Goal: Task Accomplishment & Management: Manage account settings

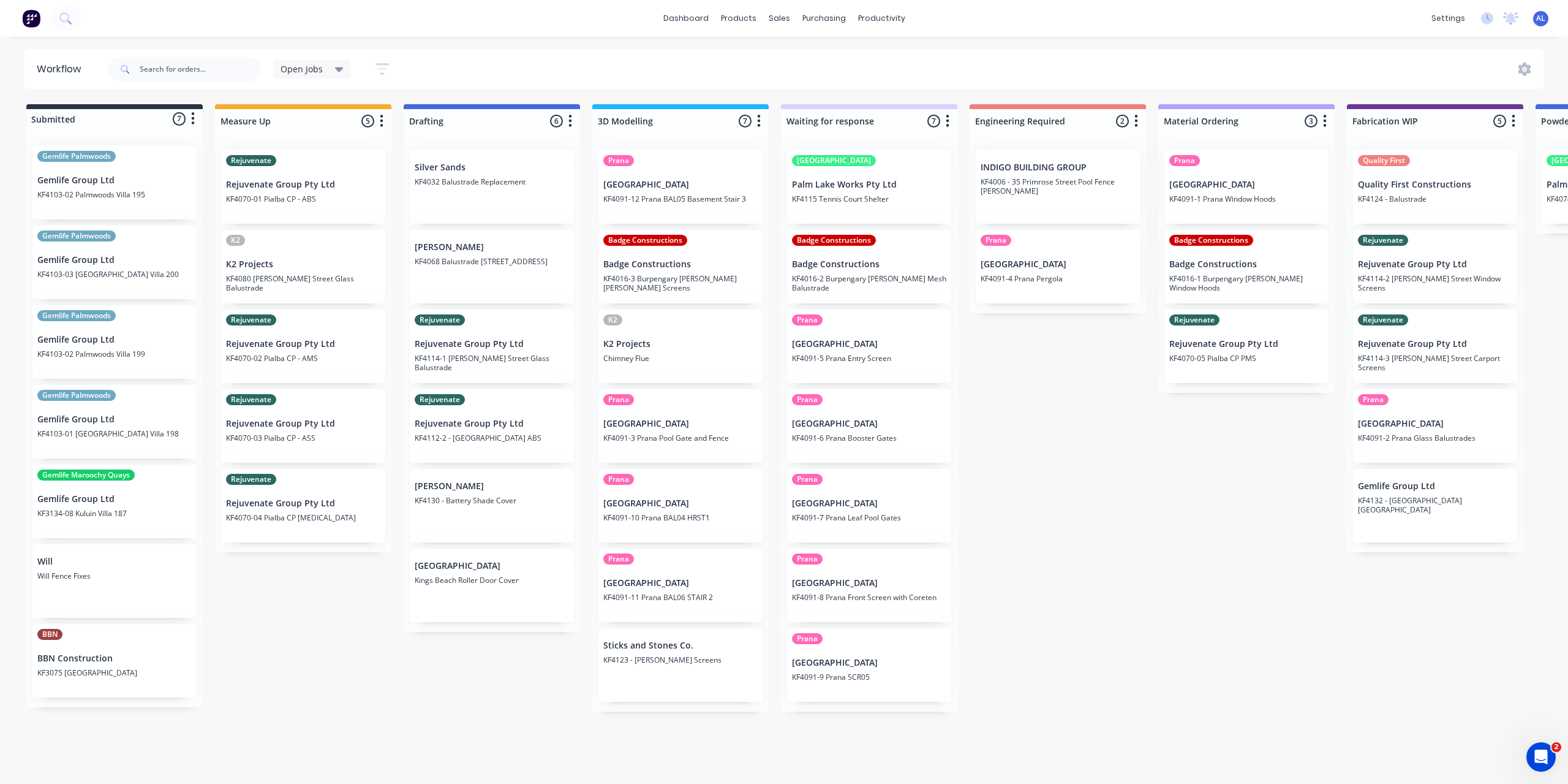
click at [481, 687] on div "Submitted 7 Status colour #273444 hex #273444 Save Cancel Summaries Total order…" at bounding box center [1456, 408] width 2931 height 607
click at [242, 624] on div "Submitted 7 Status colour #273444 hex #273444 Save Cancel Summaries Total order…" at bounding box center [1456, 408] width 2931 height 607
click at [294, 641] on div "Submitted 7 Status colour #273444 hex #273444 Save Cancel Summaries Total order…" at bounding box center [1456, 408] width 2931 height 607
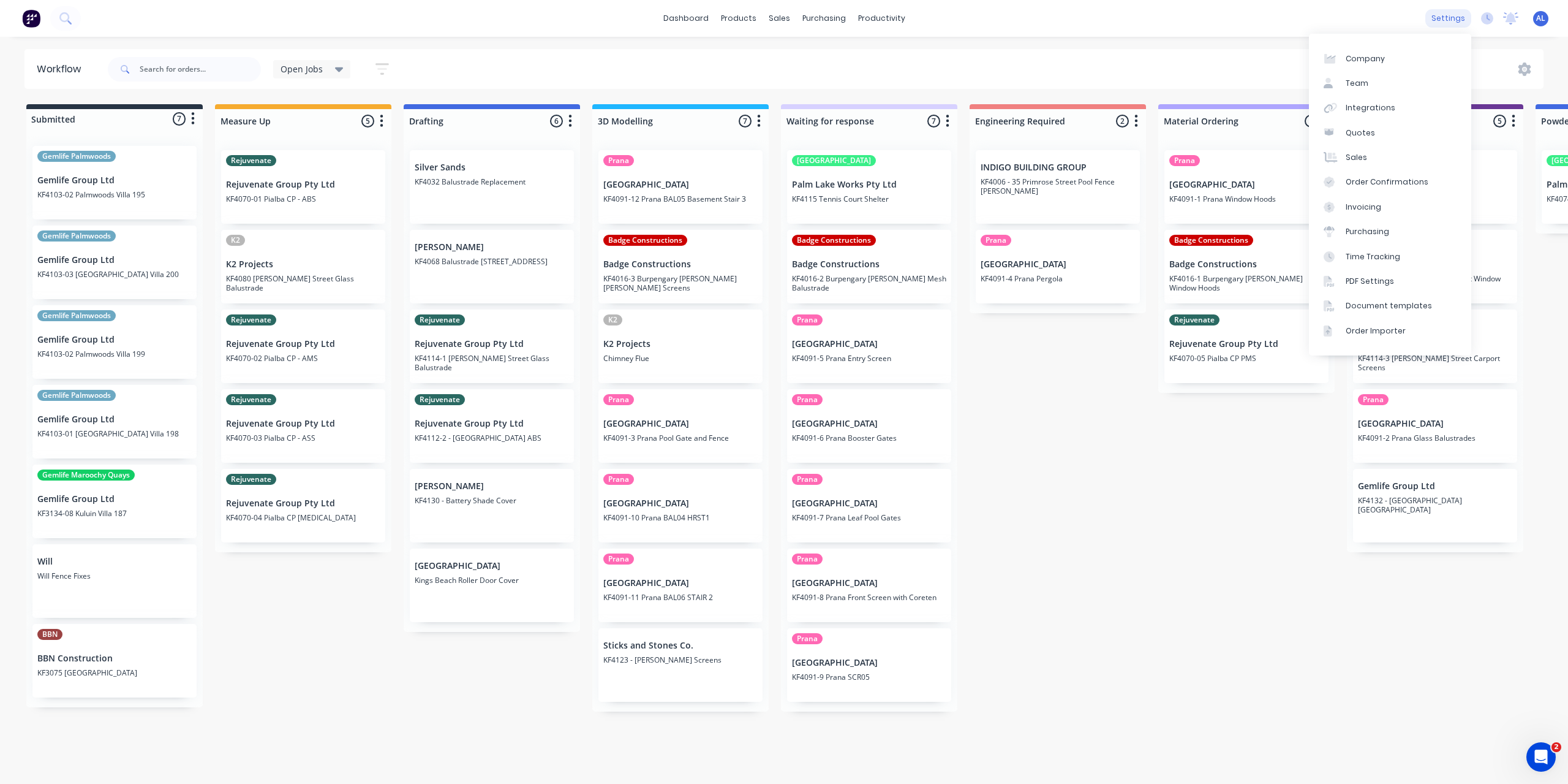
click at [1453, 19] on div "settings" at bounding box center [1447, 18] width 46 height 18
click at [1411, 74] on link "Team" at bounding box center [1390, 83] width 162 height 24
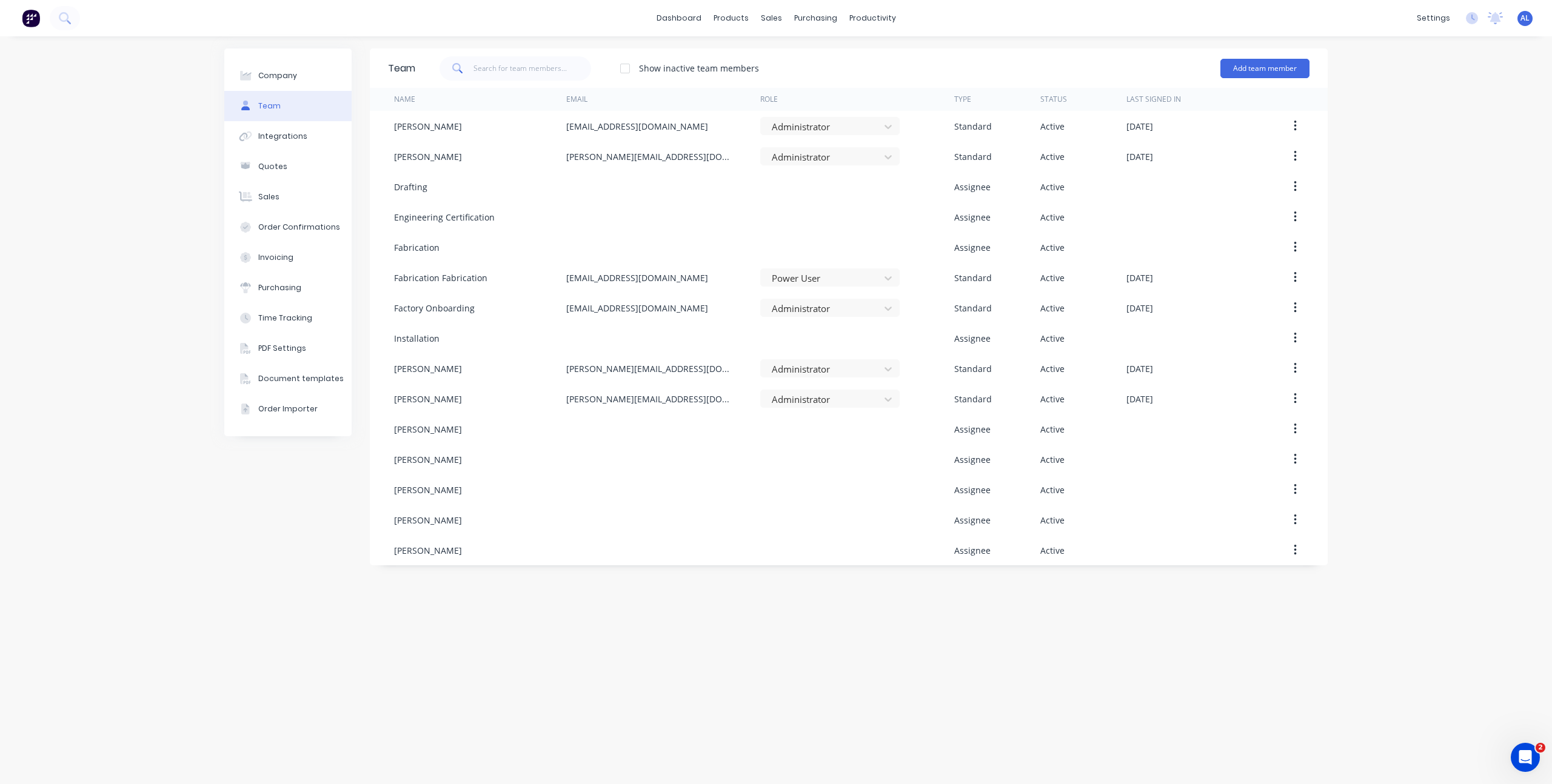
click at [670, 617] on div "Team Show inactive team members Add team member Name Email Role Type Status Las…" at bounding box center [849, 410] width 958 height 723
click at [670, 609] on div "Team Show inactive team members Add team member Name Email Role Type Status Las…" at bounding box center [849, 410] width 958 height 723
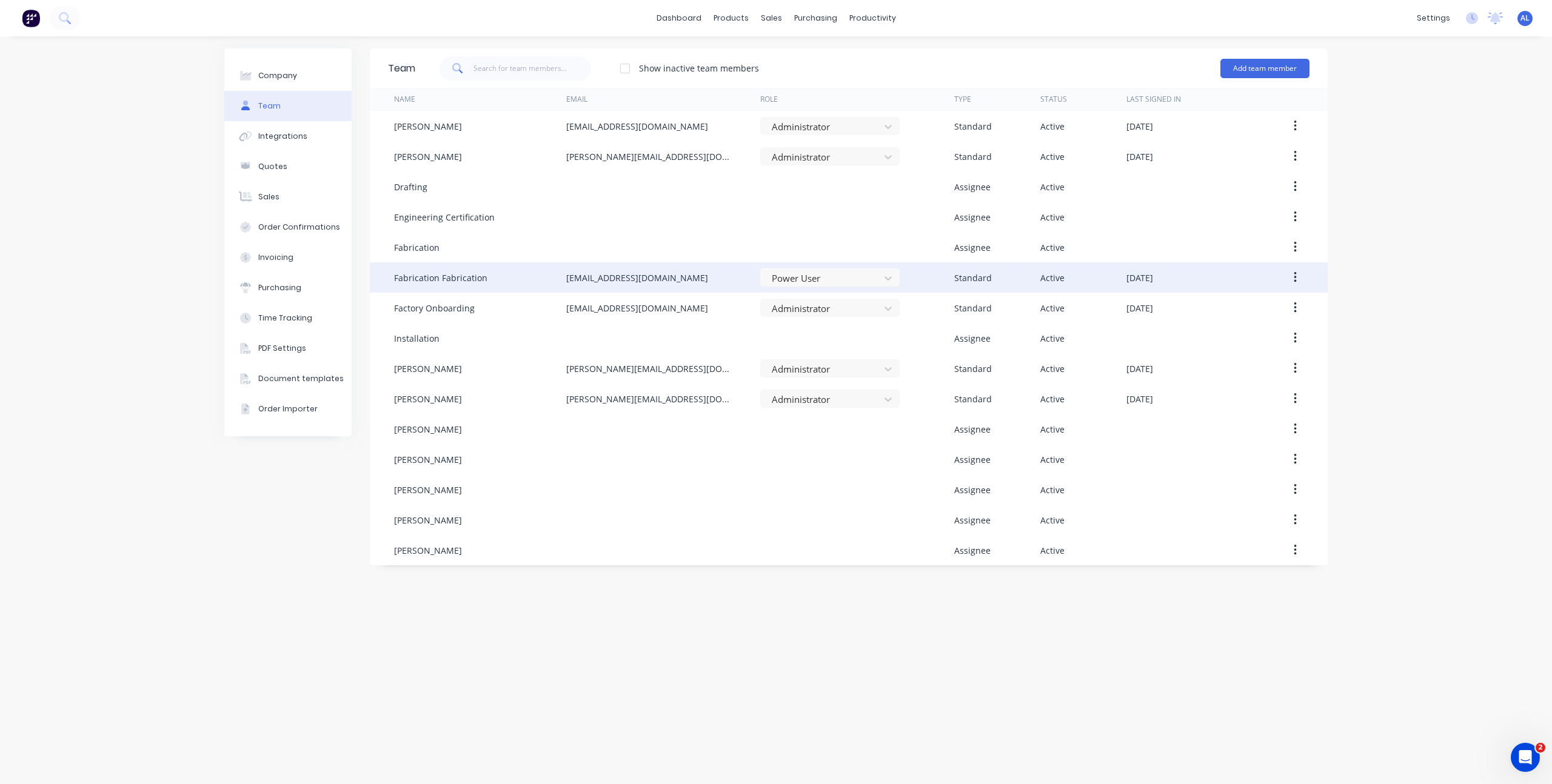
click at [1295, 278] on icon "button" at bounding box center [1295, 277] width 3 height 11
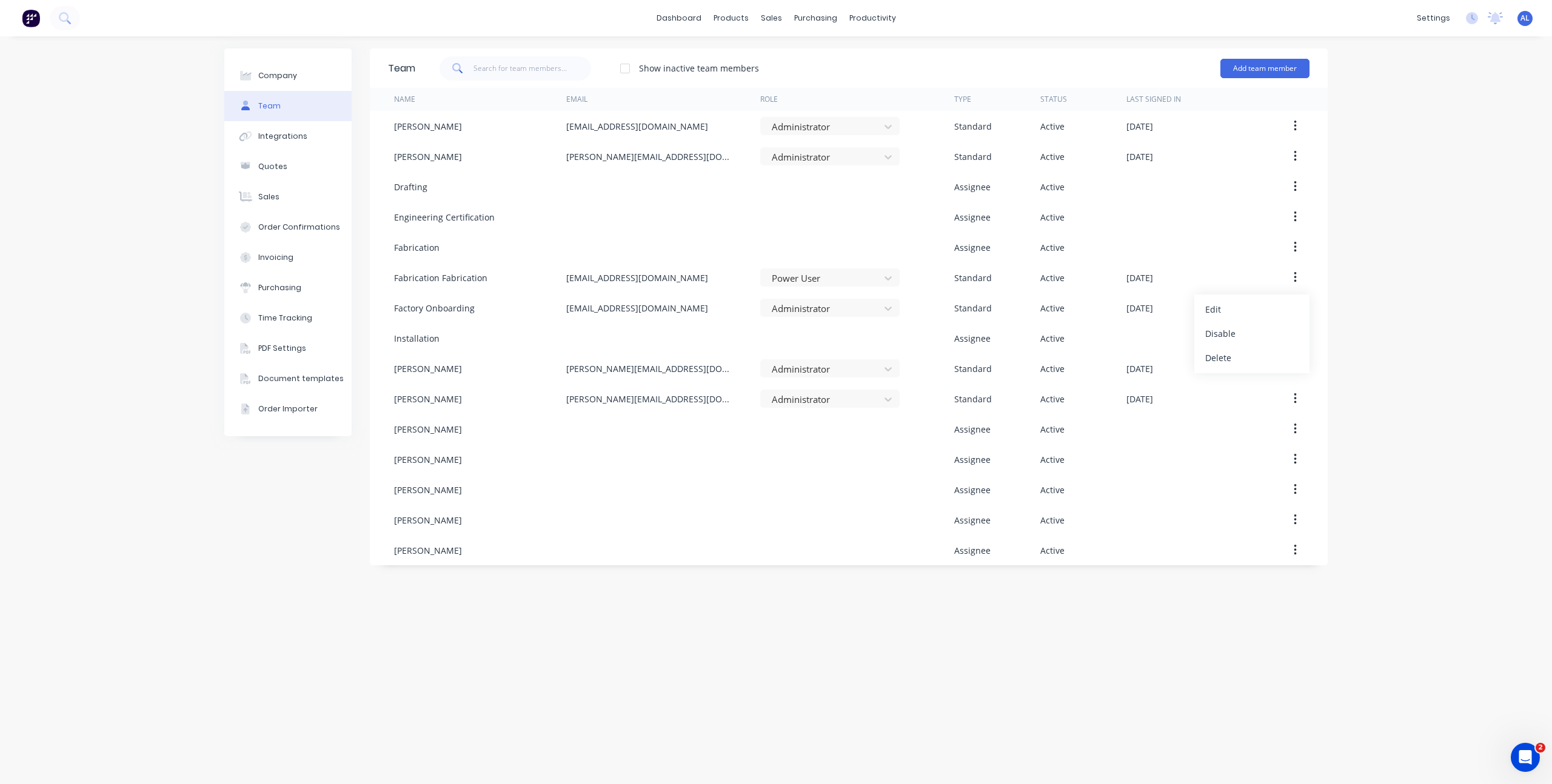
click at [1483, 278] on div "Company Team Integrations Quotes Sales Order Confirmations Invoicing Purchasing…" at bounding box center [776, 411] width 1552 height 748
click at [1345, 304] on div "Company Team Integrations Quotes Sales Order Confirmations Invoicing Purchasing…" at bounding box center [776, 411] width 1552 height 748
click at [768, 695] on div "Team Show inactive team members Add team member Name Email Role Type Status Las…" at bounding box center [849, 410] width 958 height 723
click at [766, 693] on div "Team Show inactive team members Add team member Name Email Role Type Status Las…" at bounding box center [849, 410] width 958 height 723
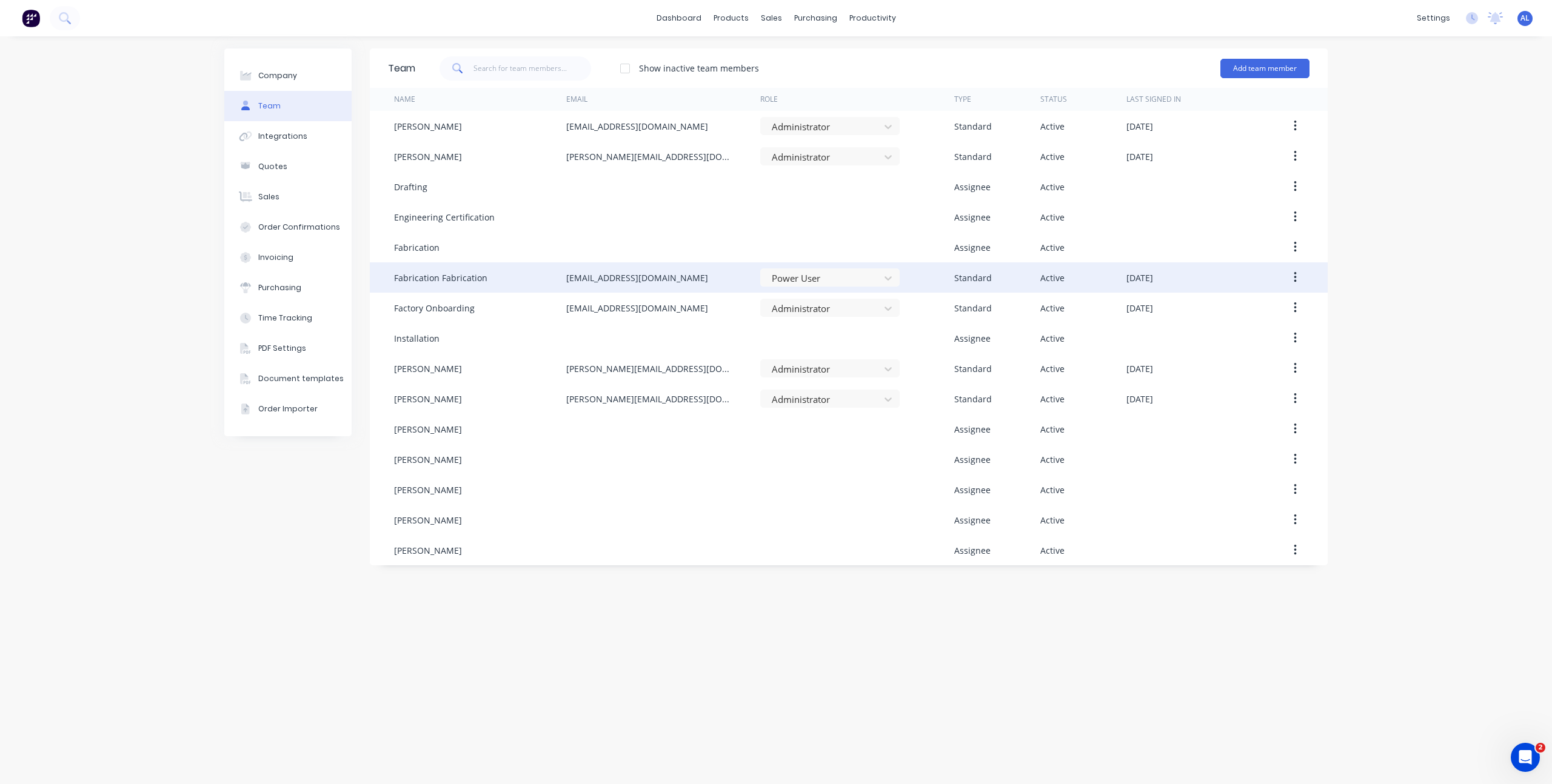
click at [464, 278] on div "Fabrication Fabrication" at bounding box center [441, 277] width 93 height 13
click at [1299, 275] on button "button" at bounding box center [1295, 277] width 29 height 22
click at [1273, 303] on div "Edit" at bounding box center [1252, 310] width 93 height 17
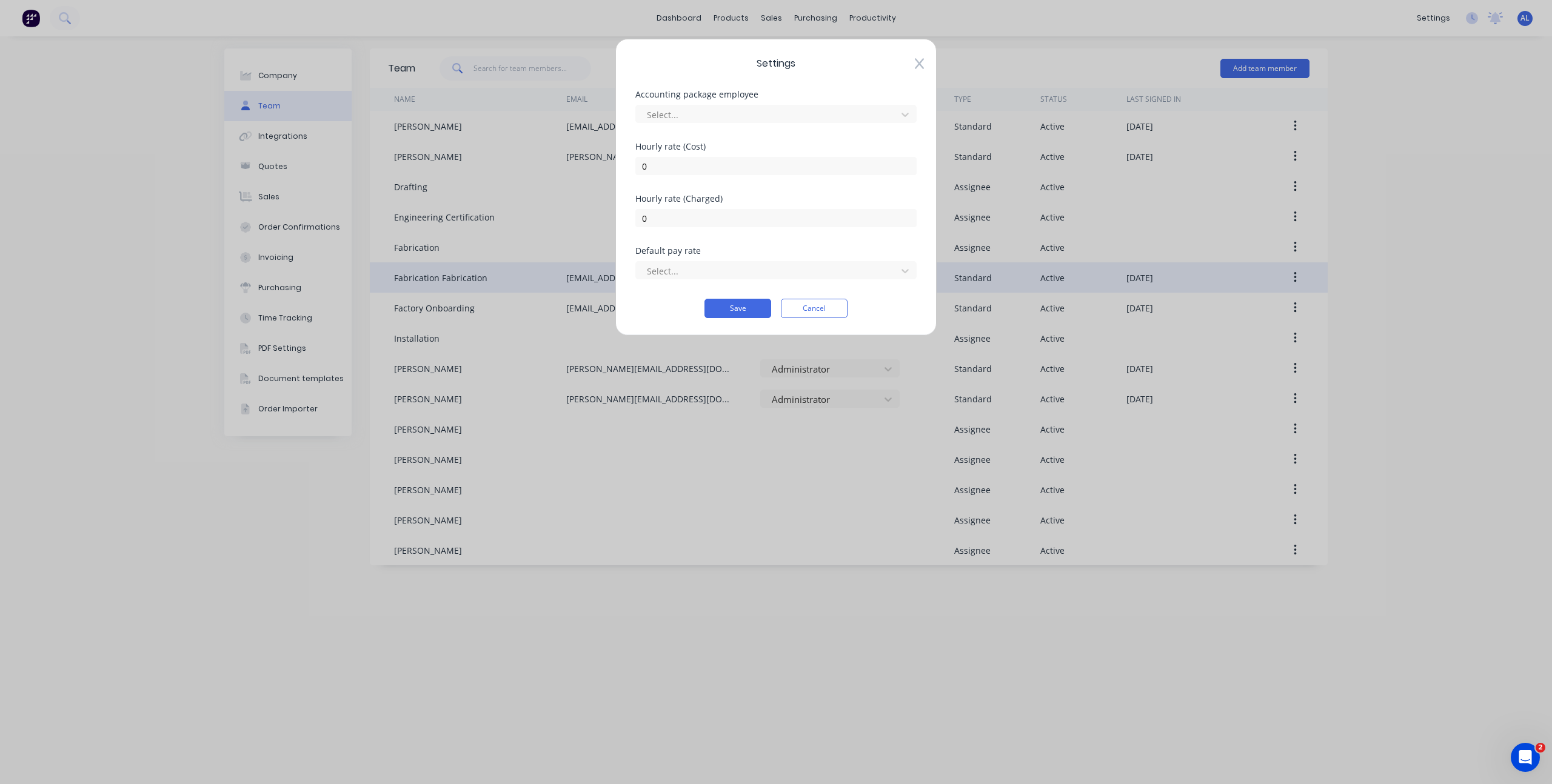
click at [921, 70] on div "Settings Accounting package employee Select... [DEMOGRAPHIC_DATA] rate (Cost) 0…" at bounding box center [776, 187] width 321 height 297
click at [923, 63] on icon at bounding box center [919, 63] width 9 height 13
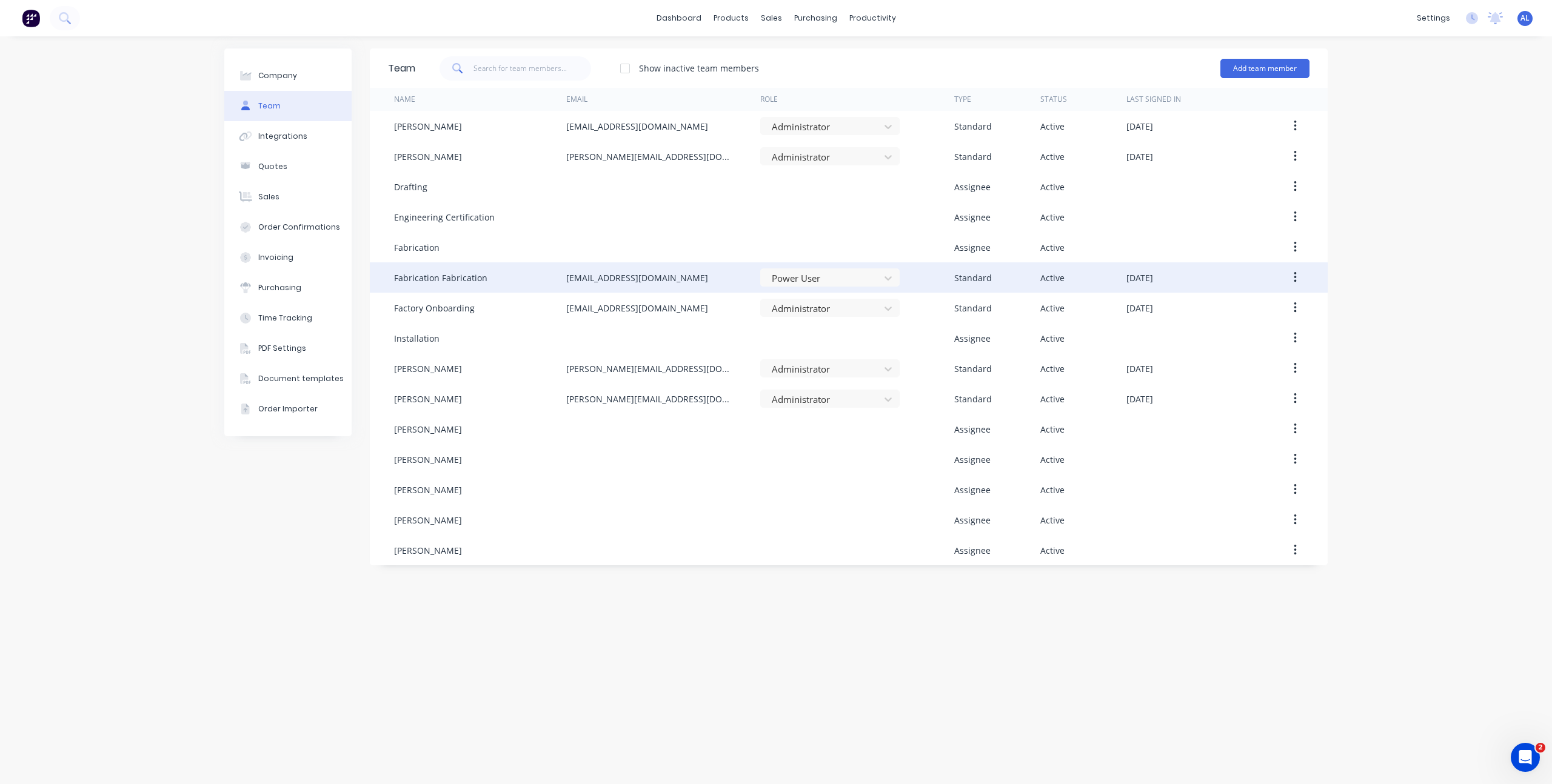
click at [297, 567] on div "Company Team Integrations Quotes Sales Order Confirmations Invoicing Purchasing…" at bounding box center [288, 410] width 127 height 723
click at [831, 658] on div "Team Show inactive team members Add team member Name Email Role Type Status Las…" at bounding box center [849, 410] width 958 height 723
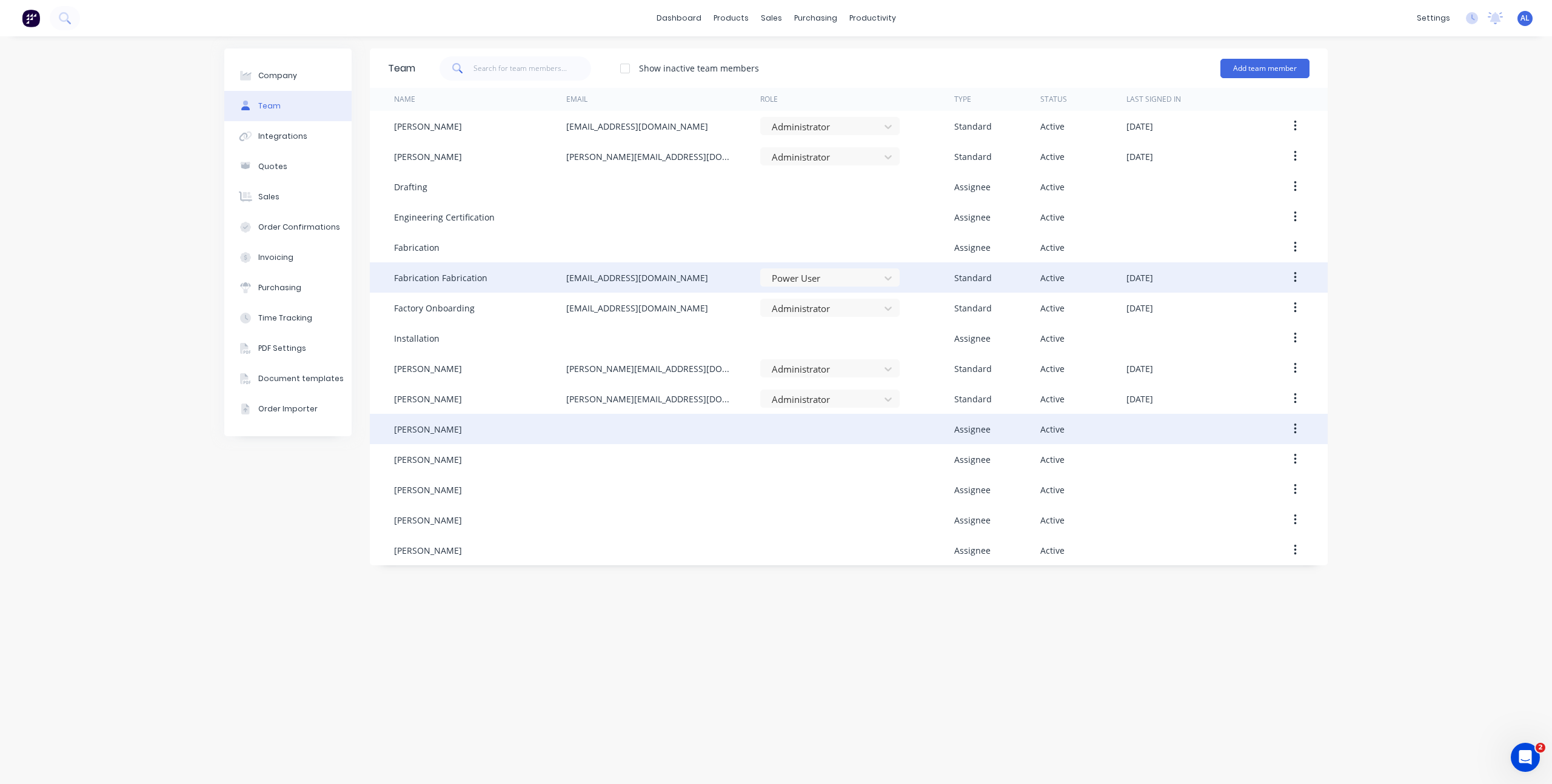
click at [1299, 427] on button "button" at bounding box center [1295, 429] width 29 height 22
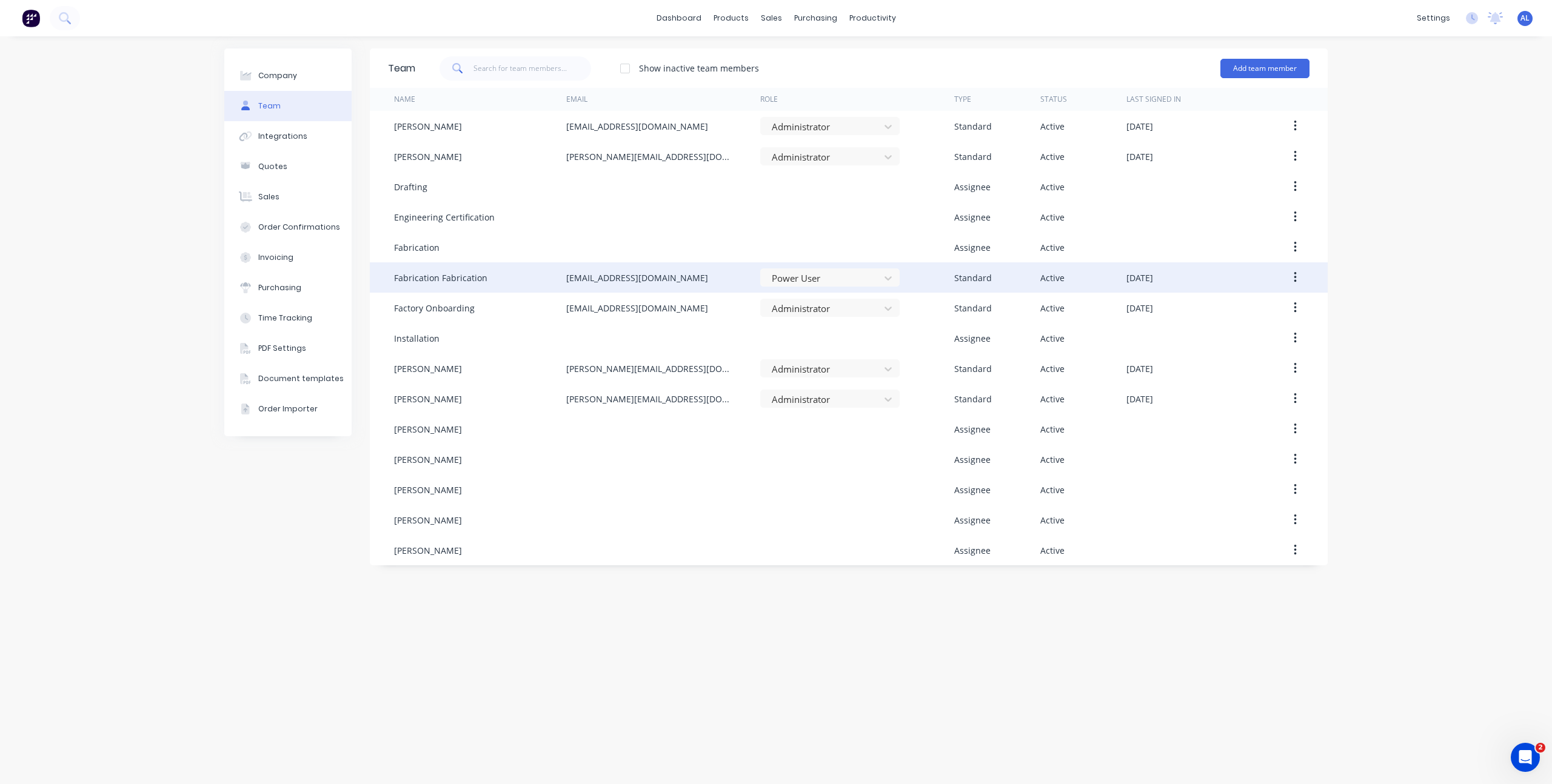
click at [1398, 435] on div "Company Team Integrations Quotes Sales Order Confirmations Invoicing Purchasing…" at bounding box center [776, 411] width 1552 height 748
click at [729, 637] on div "Team Show inactive team members Add team member Name Email Role Type Status Las…" at bounding box center [849, 410] width 958 height 723
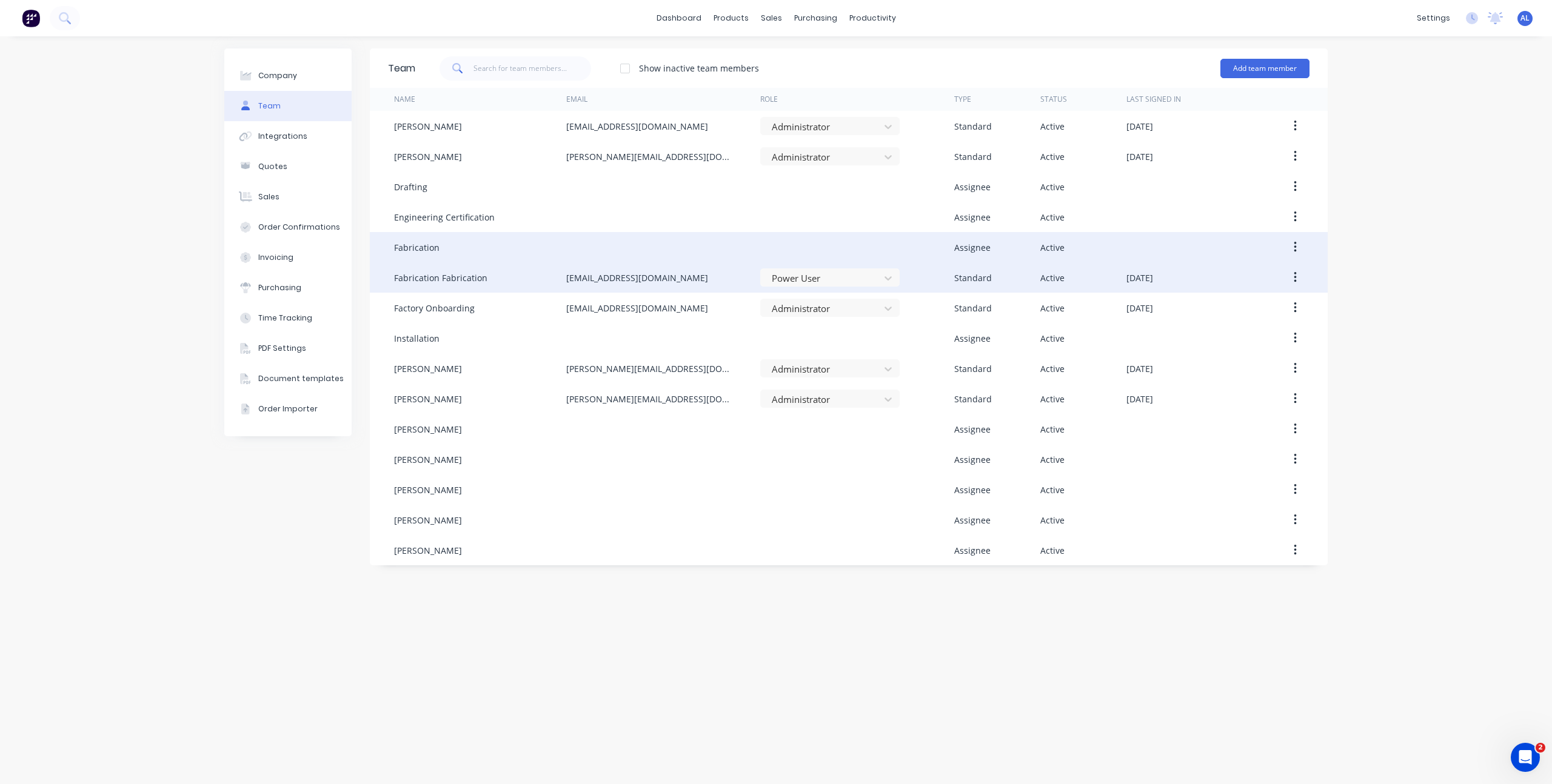
click at [657, 243] on div at bounding box center [664, 247] width 194 height 31
click at [476, 252] on div "Fabrication" at bounding box center [480, 247] width 172 height 31
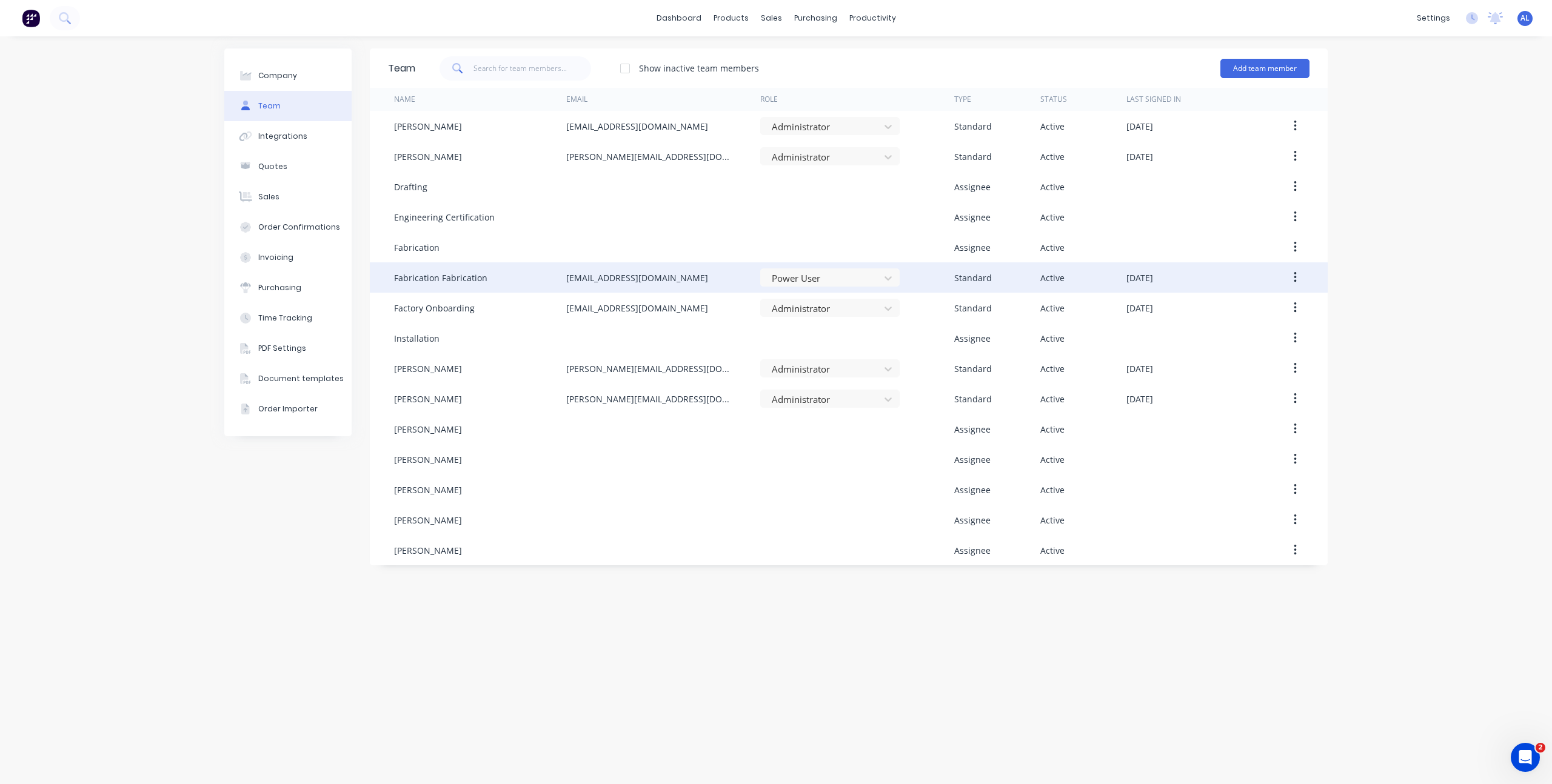
click at [562, 665] on div "Team Show inactive team members Add team member Name Email Role Type Status Las…" at bounding box center [849, 410] width 958 height 723
click at [685, 605] on div "Team Show inactive team members Add team member Name Email Role Type Status Las…" at bounding box center [849, 410] width 958 height 723
click at [311, 560] on div "Company Team Integrations Quotes Sales Order Confirmations Invoicing Purchasing…" at bounding box center [288, 410] width 127 height 723
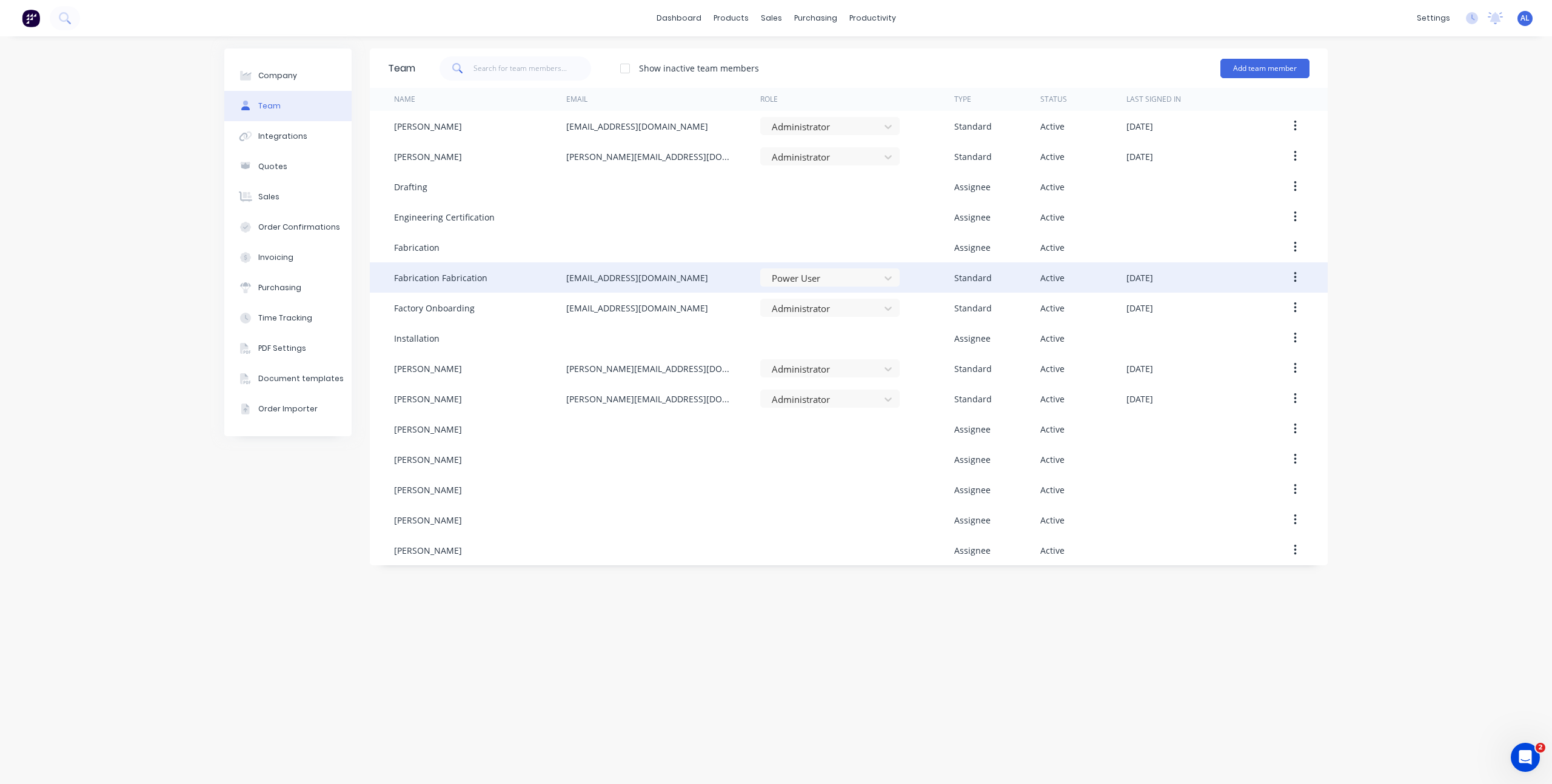
click at [419, 595] on div "Team Show inactive team members Add team member Name Email Role Type Status Las…" at bounding box center [849, 410] width 958 height 723
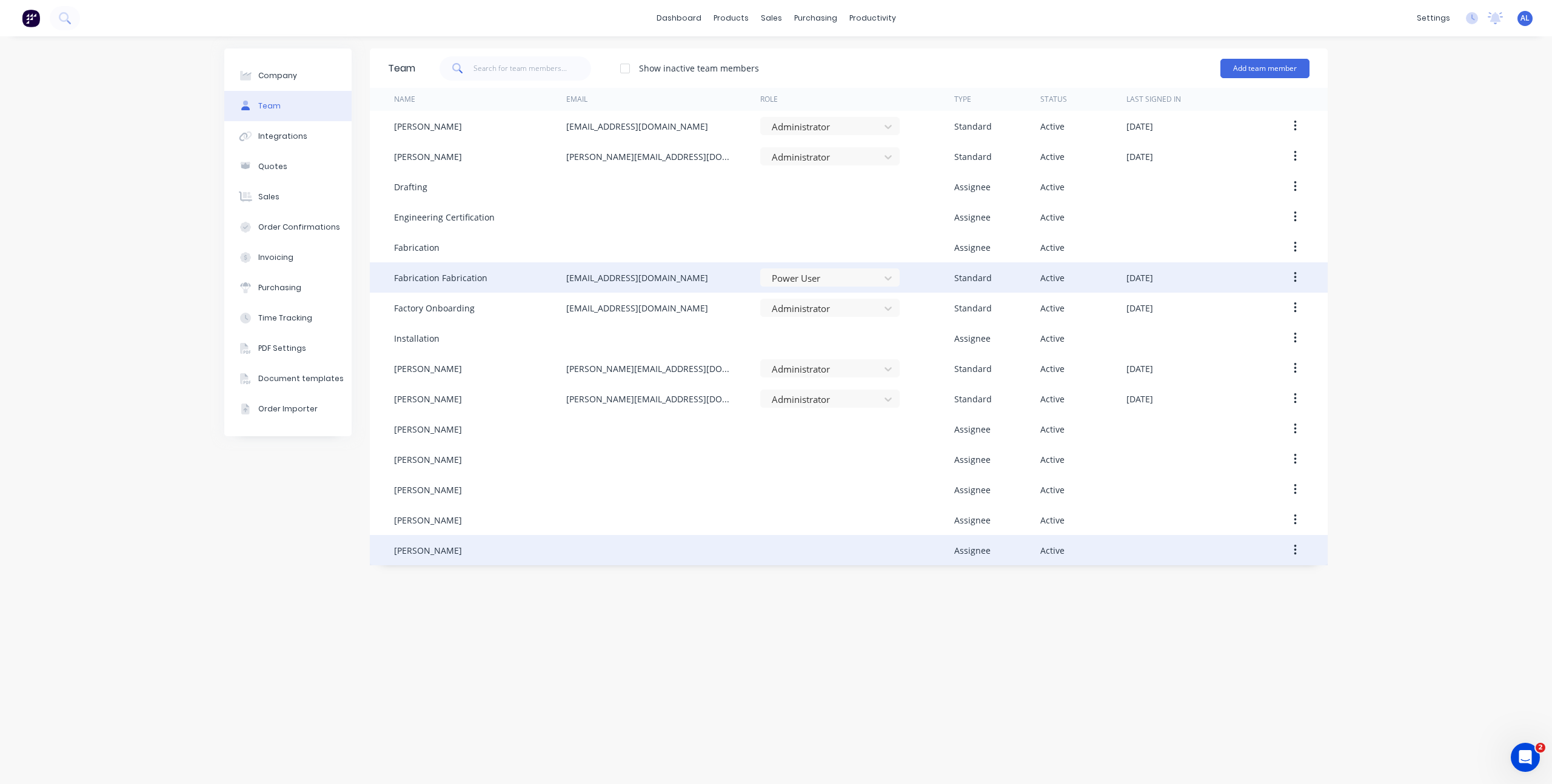
click at [537, 549] on div "[PERSON_NAME]" at bounding box center [480, 550] width 172 height 31
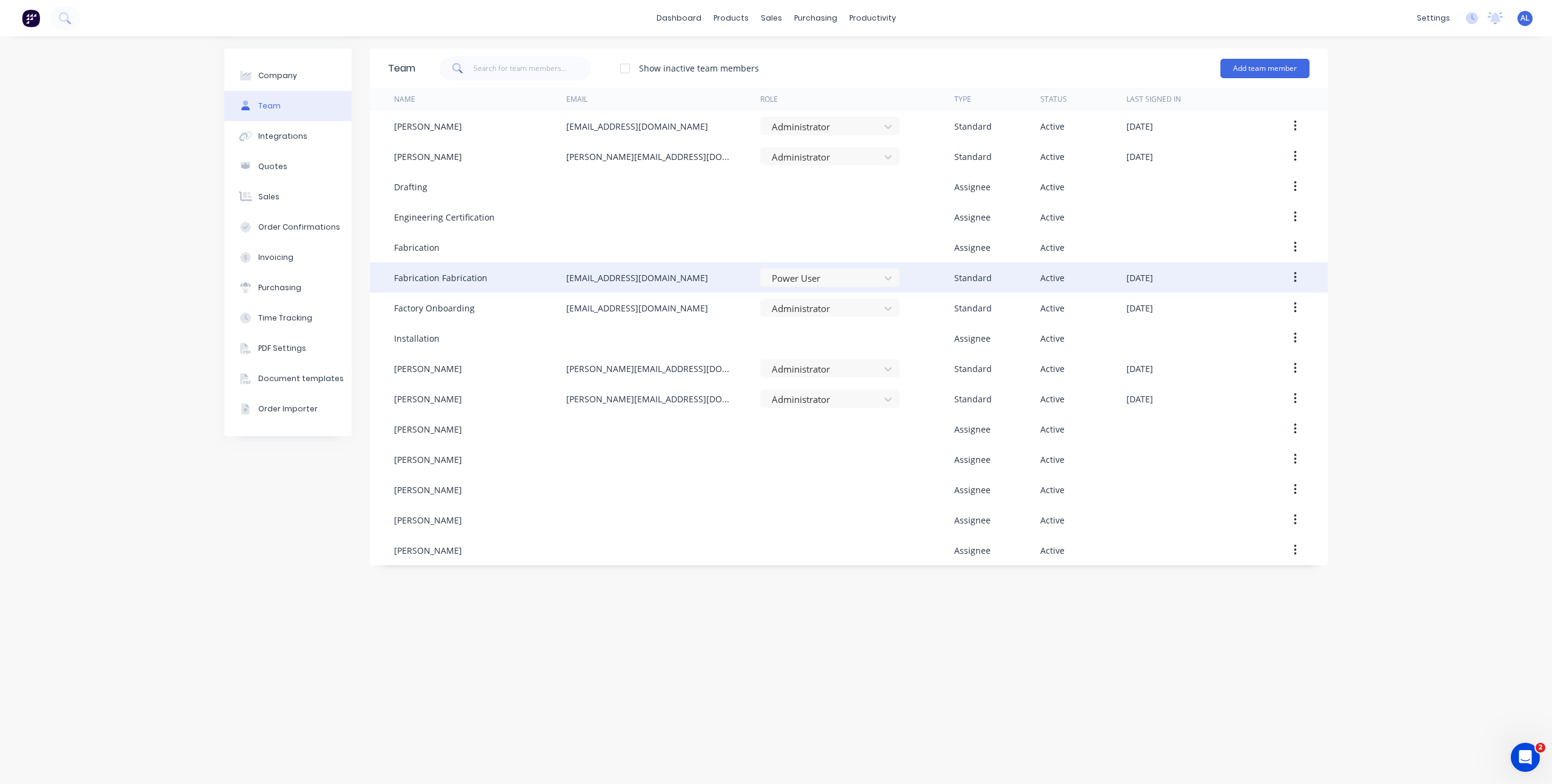
click at [674, 600] on div "Team Show inactive team members Add team member Name Email Role Type Status Las…" at bounding box center [849, 410] width 958 height 723
click at [295, 575] on div "Company Team Integrations Quotes Sales Order Confirmations Invoicing Purchasing…" at bounding box center [288, 410] width 127 height 723
click at [880, 63] on div "Workflow" at bounding box center [894, 58] width 37 height 11
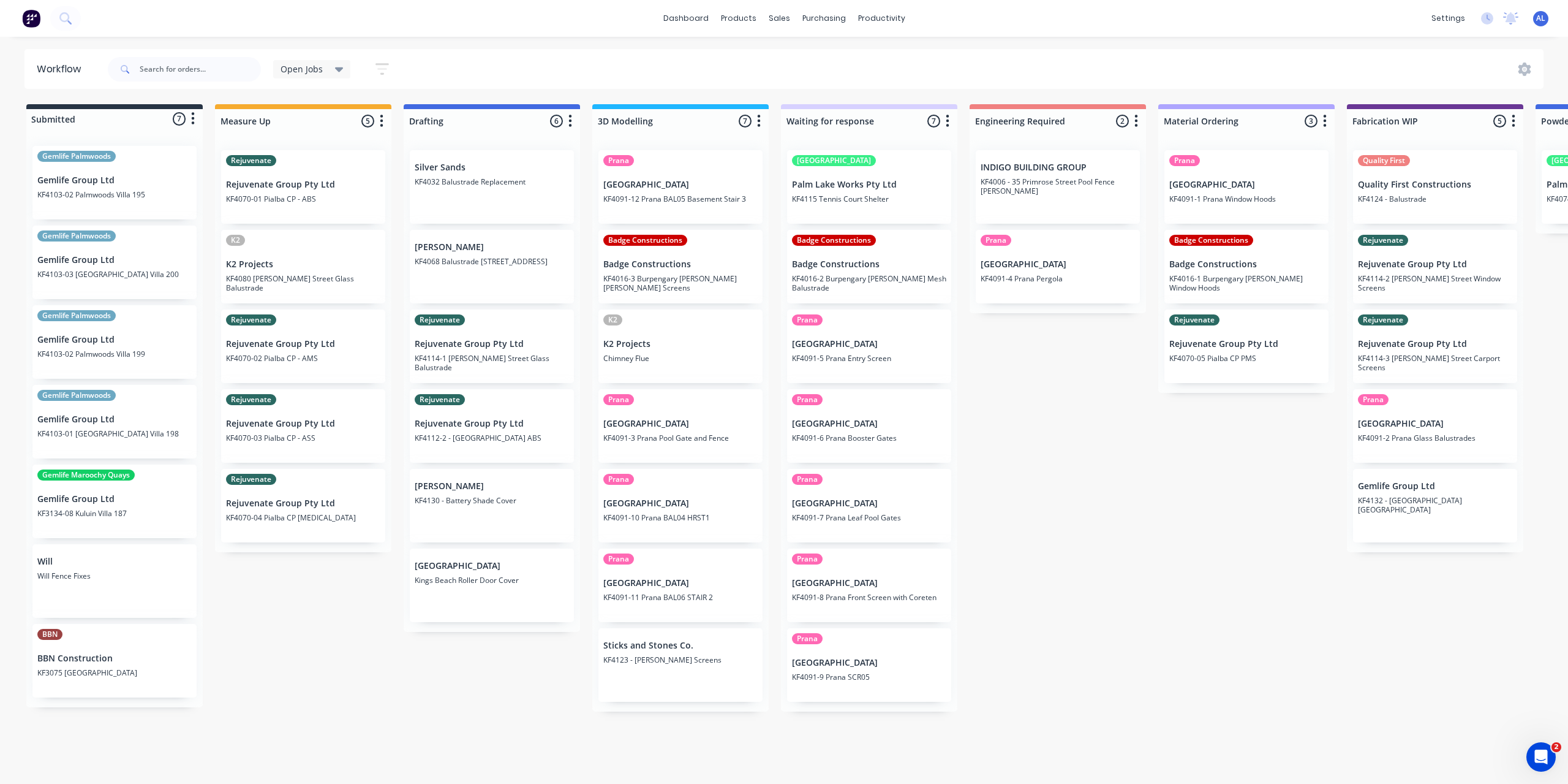
click at [1077, 465] on div "Submitted 7 Status colour #273444 hex #273444 Save Cancel Summaries Total order…" at bounding box center [1456, 408] width 2931 height 607
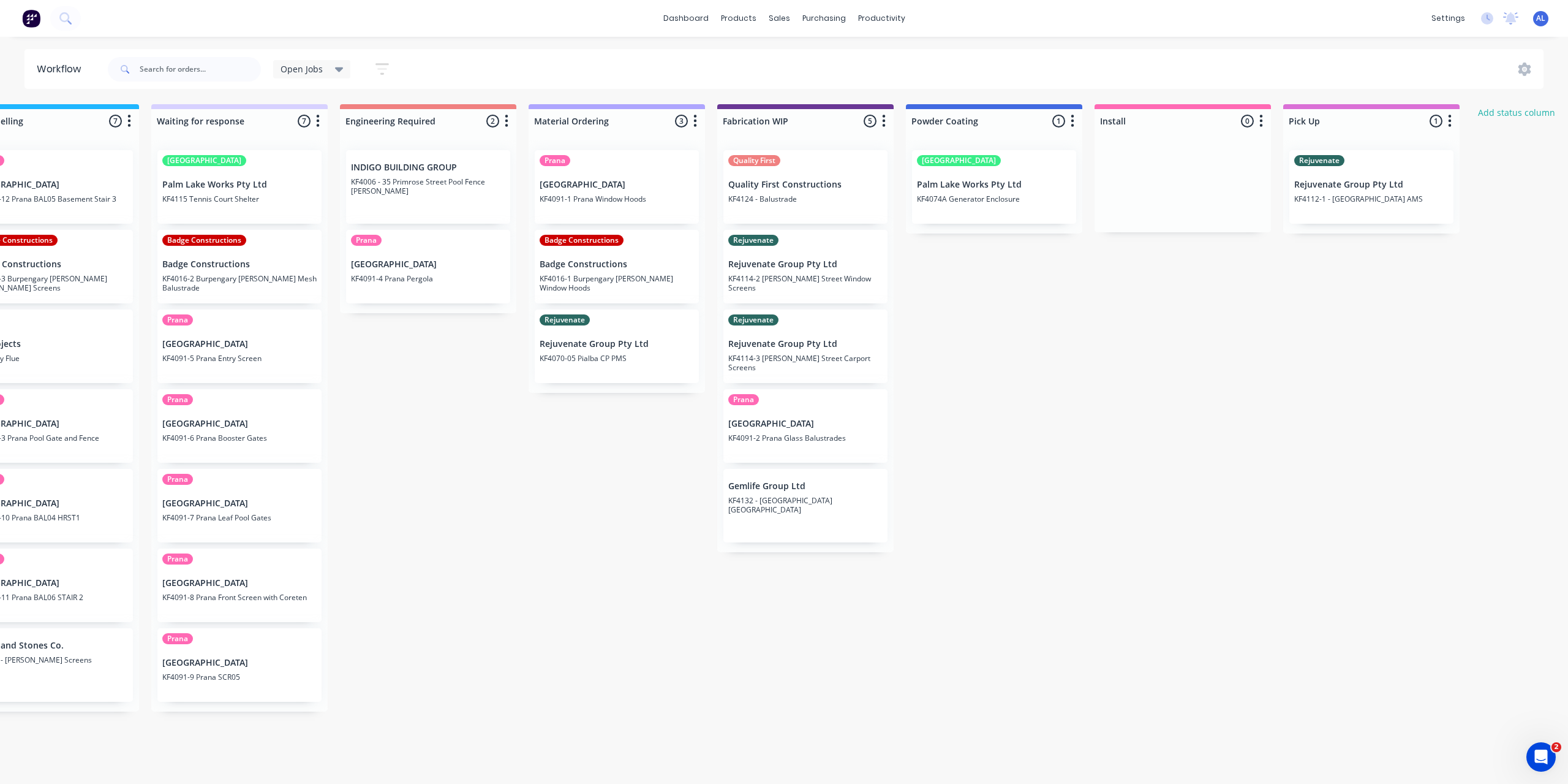
scroll to position [0, 606]
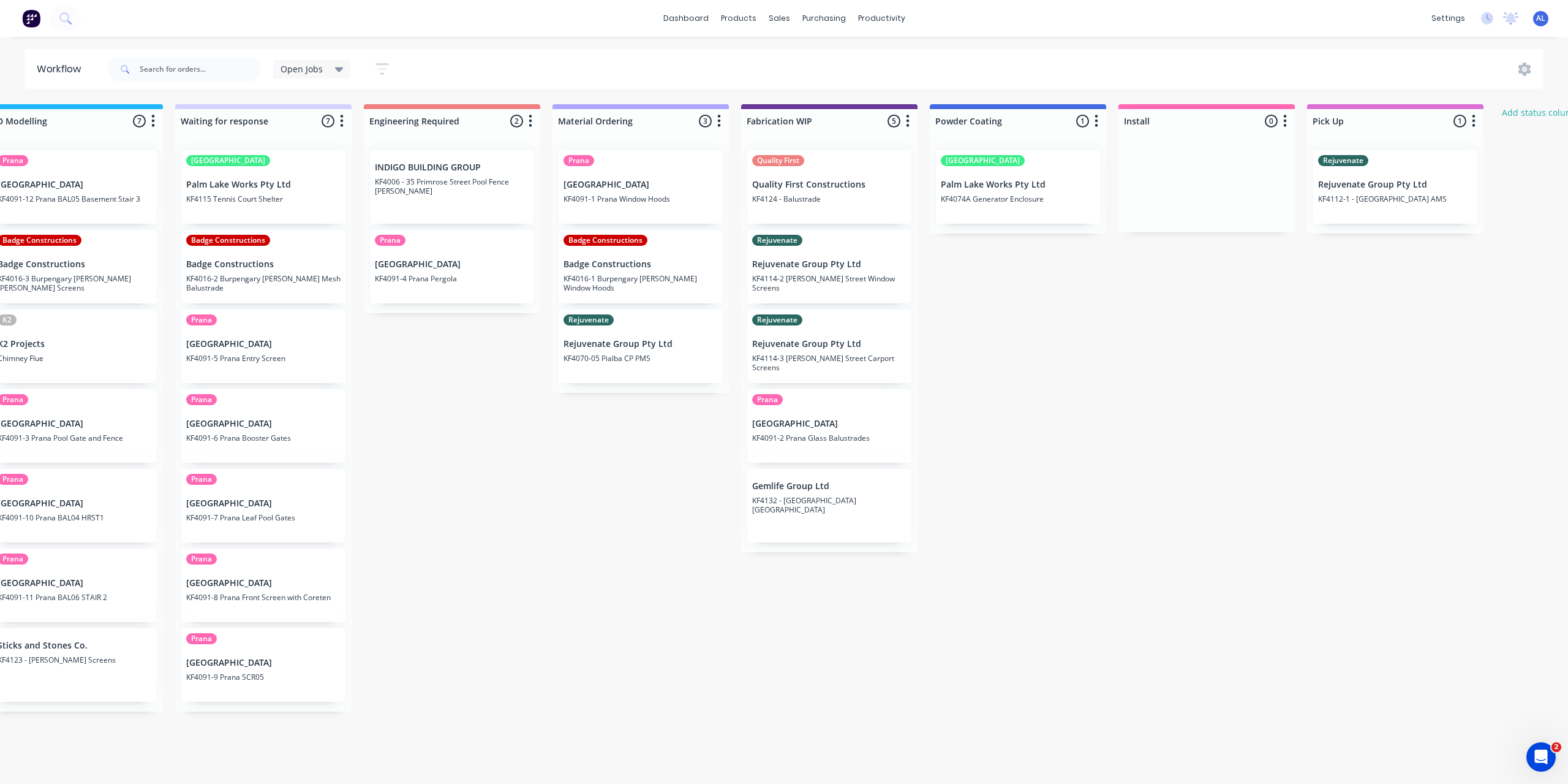
click at [752, 651] on div "Submitted 7 Status colour #273444 hex #273444 Save Cancel Summaries Total order…" at bounding box center [850, 408] width 2931 height 607
click at [607, 500] on div "Submitted 7 Status colour #273444 hex #273444 Save Cancel Summaries Total order…" at bounding box center [850, 408] width 2931 height 607
click at [423, 480] on div "Submitted 7 Status colour #273444 hex #273444 Save Cancel Summaries Total order…" at bounding box center [850, 408] width 2931 height 607
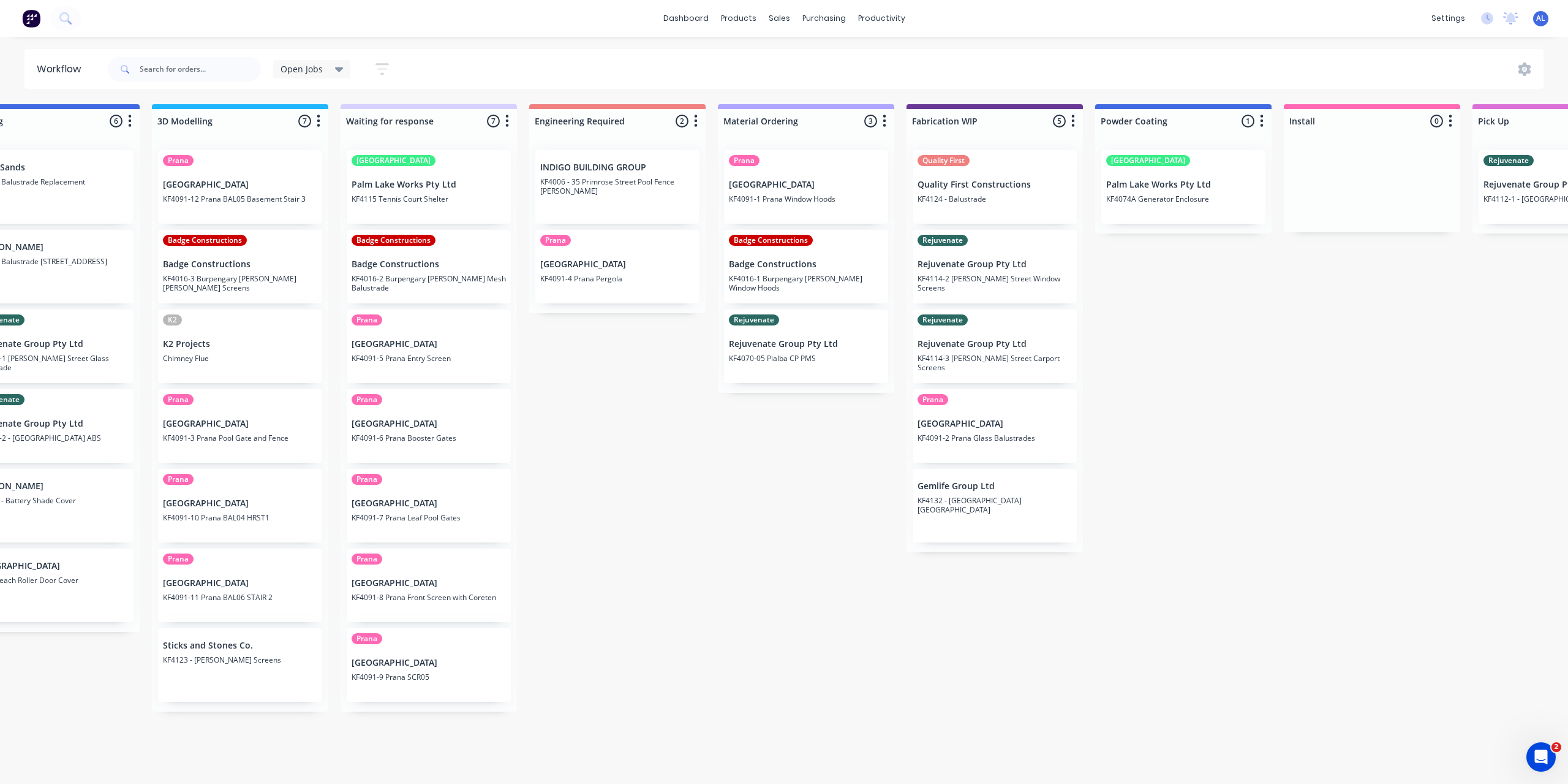
scroll to position [0, 0]
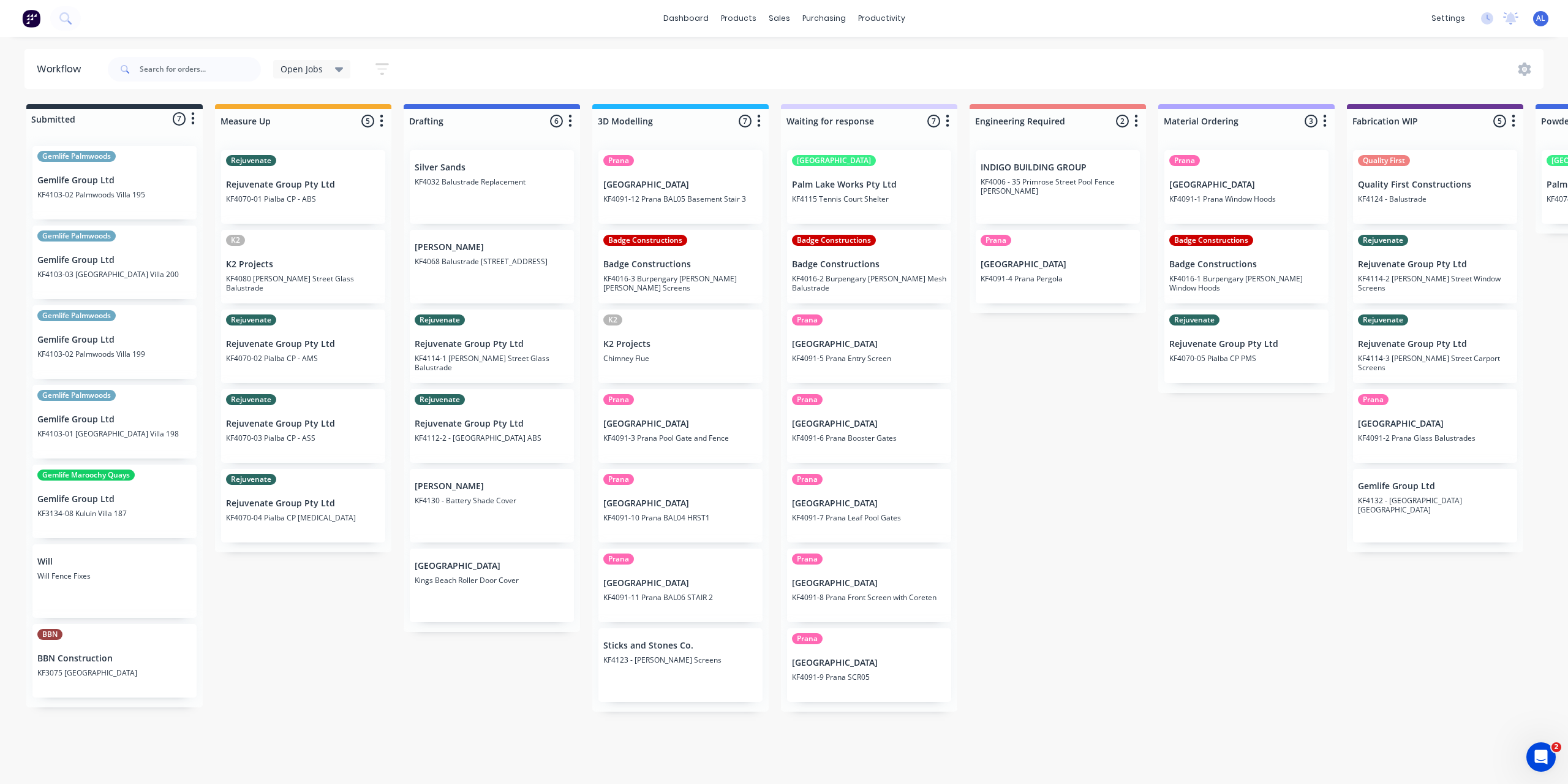
click at [243, 710] on html "dashboard products sales purchasing productivity dashboard products Product Cat…" at bounding box center [784, 355] width 1568 height 710
click at [293, 600] on div "Submitted 7 Status colour #273444 hex #273444 Save Cancel Summaries Total order…" at bounding box center [1456, 408] width 2931 height 607
click at [447, 685] on div "Submitted 7 Status colour #273444 hex #273444 Save Cancel Summaries Total order…" at bounding box center [1456, 408] width 2931 height 607
click at [354, 632] on div "Submitted 7 Status colour #273444 hex #273444 Save Cancel Summaries Total order…" at bounding box center [1456, 408] width 2931 height 607
click at [1070, 470] on div "Submitted 7 Status colour #273444 hex #273444 Save Cancel Summaries Total order…" at bounding box center [1456, 408] width 2931 height 607
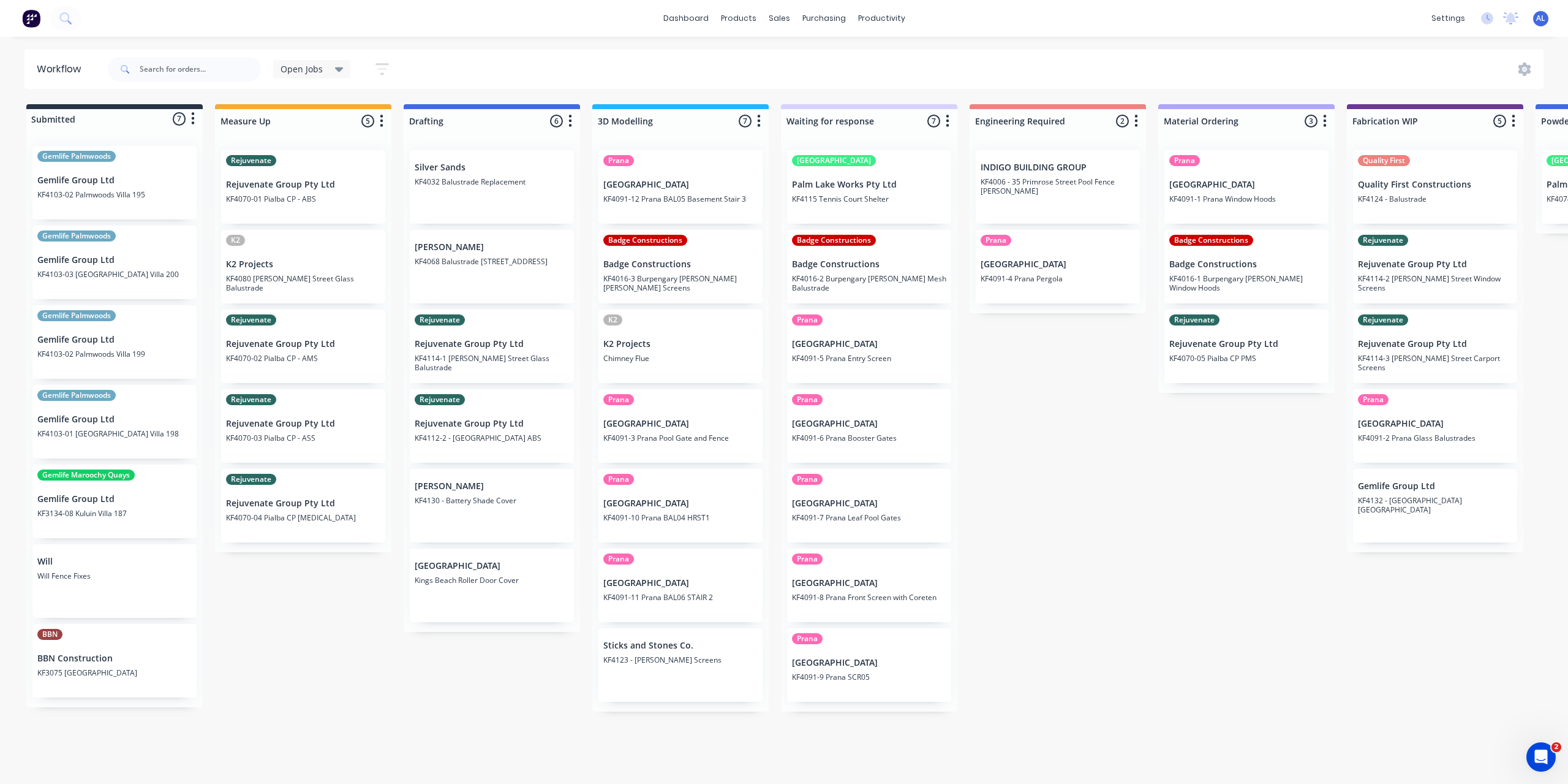
click at [1070, 470] on div "Submitted 7 Status colour #273444 hex #273444 Save Cancel Summaries Total order…" at bounding box center [1456, 408] width 2931 height 607
click at [1126, 706] on div "Submitted 7 Status colour #273444 hex #273444 Save Cancel Summaries Total order…" at bounding box center [1456, 408] width 2931 height 607
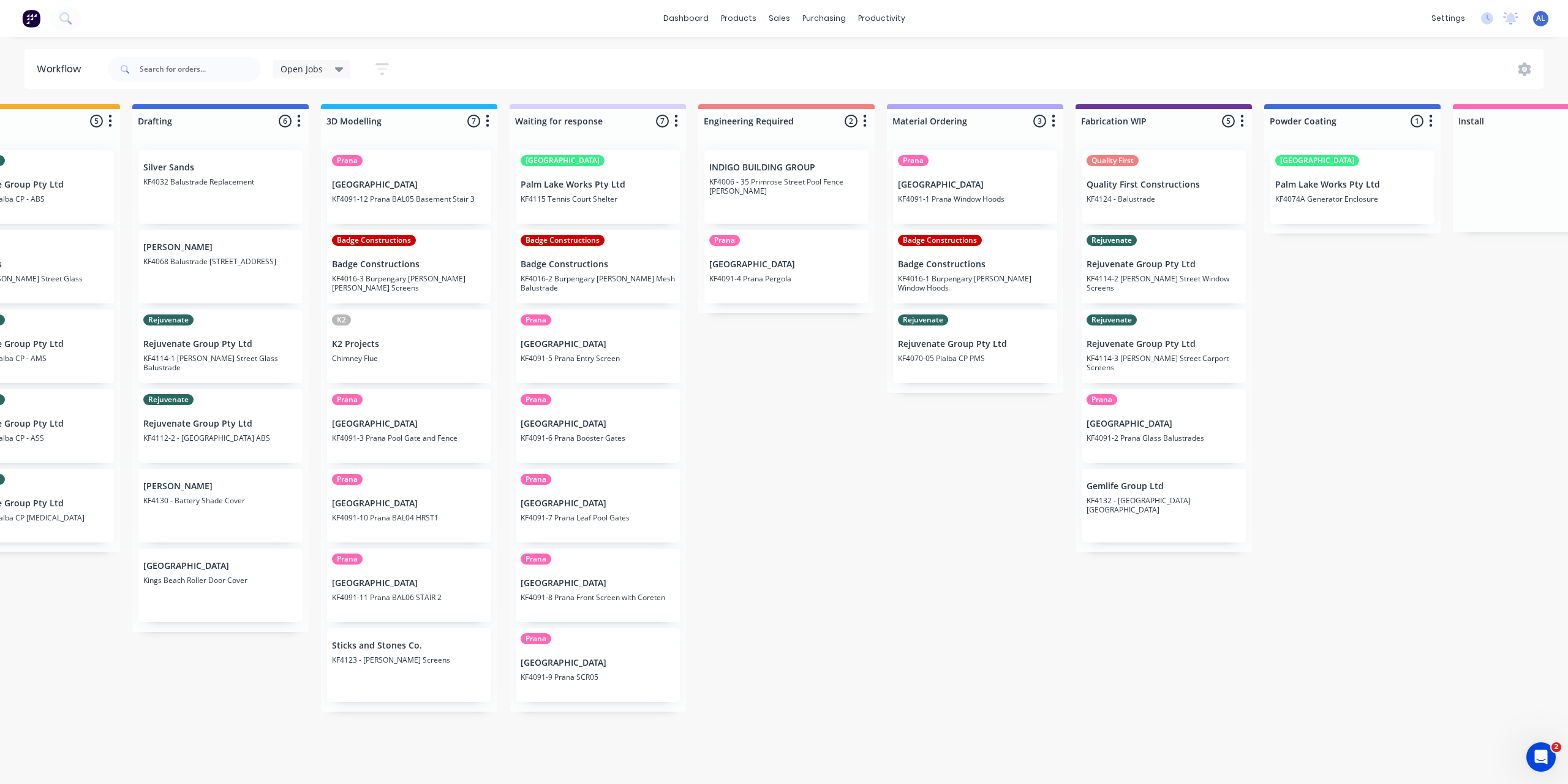
scroll to position [0, 277]
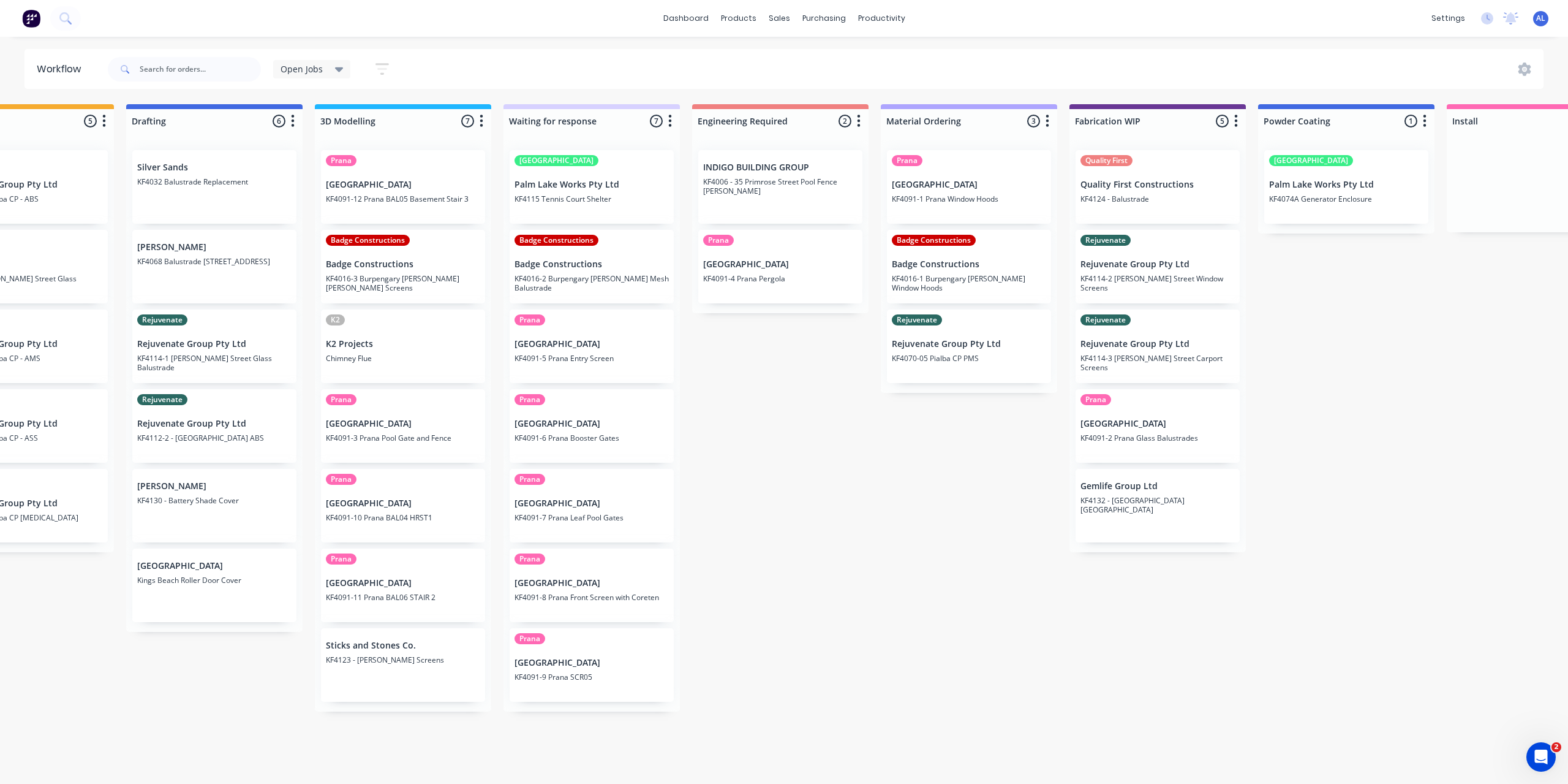
click at [827, 452] on div "Submitted 7 Status colour #273444 hex #273444 Save Cancel Summaries Total order…" at bounding box center [1178, 408] width 2931 height 607
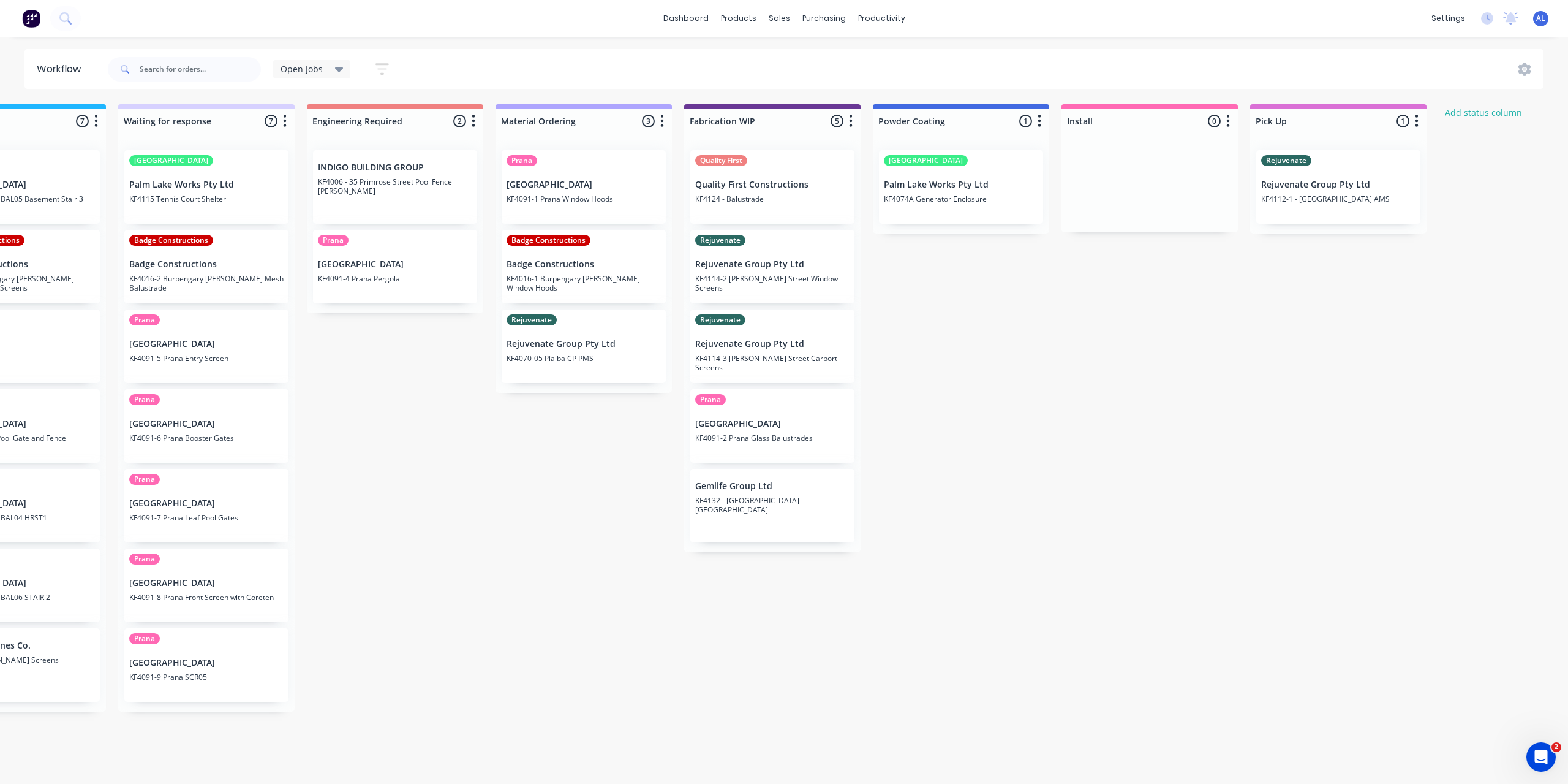
scroll to position [0, 645]
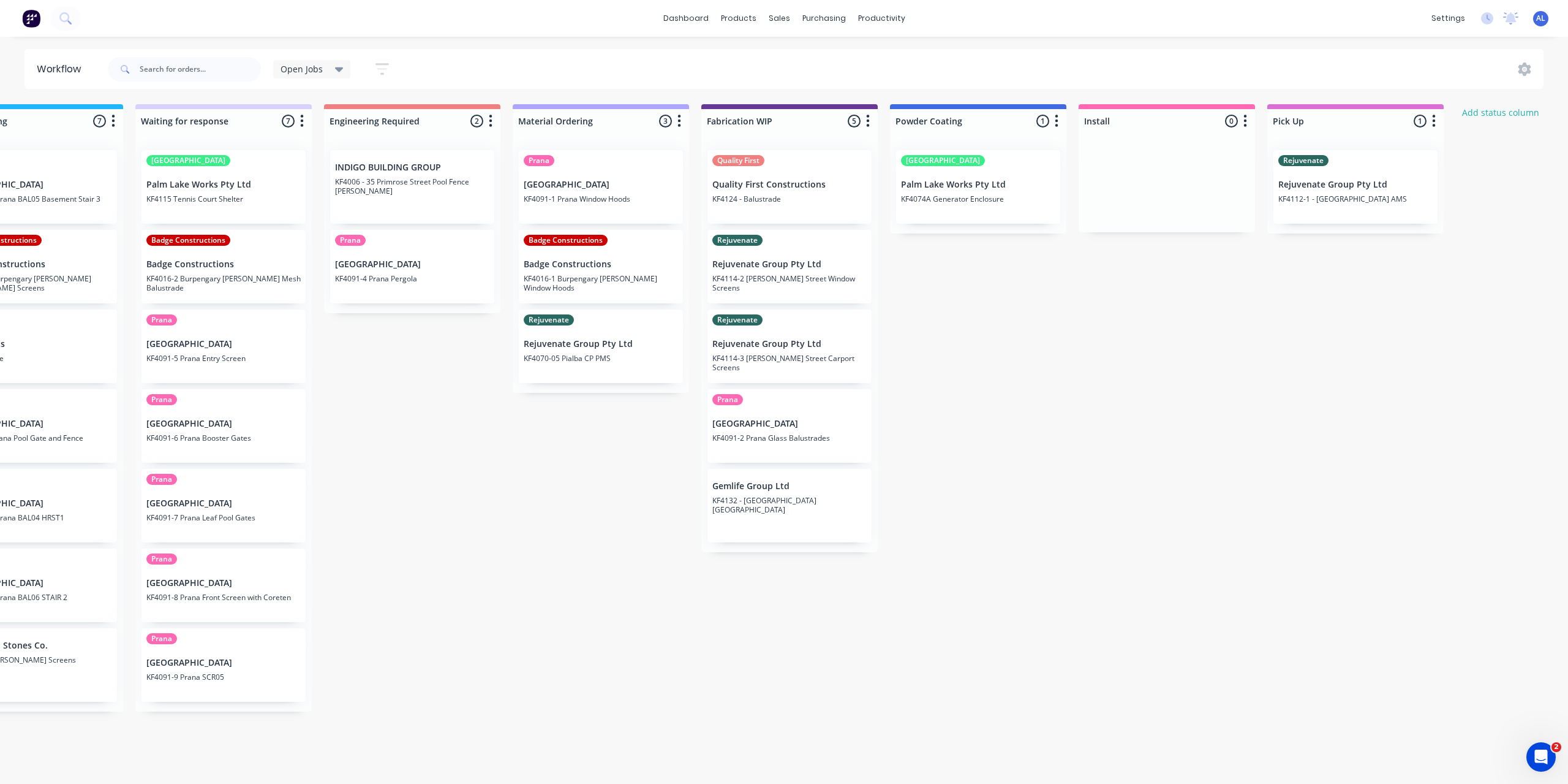
click at [590, 634] on div "Submitted 7 Status colour #273444 hex #273444 Save Cancel Summaries Total order…" at bounding box center [810, 408] width 2931 height 607
click at [648, 645] on div "Submitted 7 Status colour #273444 hex #273444 Save Cancel Summaries Total order…" at bounding box center [810, 408] width 2931 height 607
click at [644, 628] on div "Submitted 7 Status colour #273444 hex #273444 Save Cancel Summaries Total order…" at bounding box center [810, 408] width 2931 height 607
click at [1211, 340] on div "Submitted 7 Status colour #273444 hex #273444 Save Cancel Summaries Total order…" at bounding box center [810, 408] width 2931 height 607
click at [495, 522] on div "Submitted 7 Status colour #273444 hex #273444 Save Cancel Summaries Total order…" at bounding box center [810, 408] width 2931 height 607
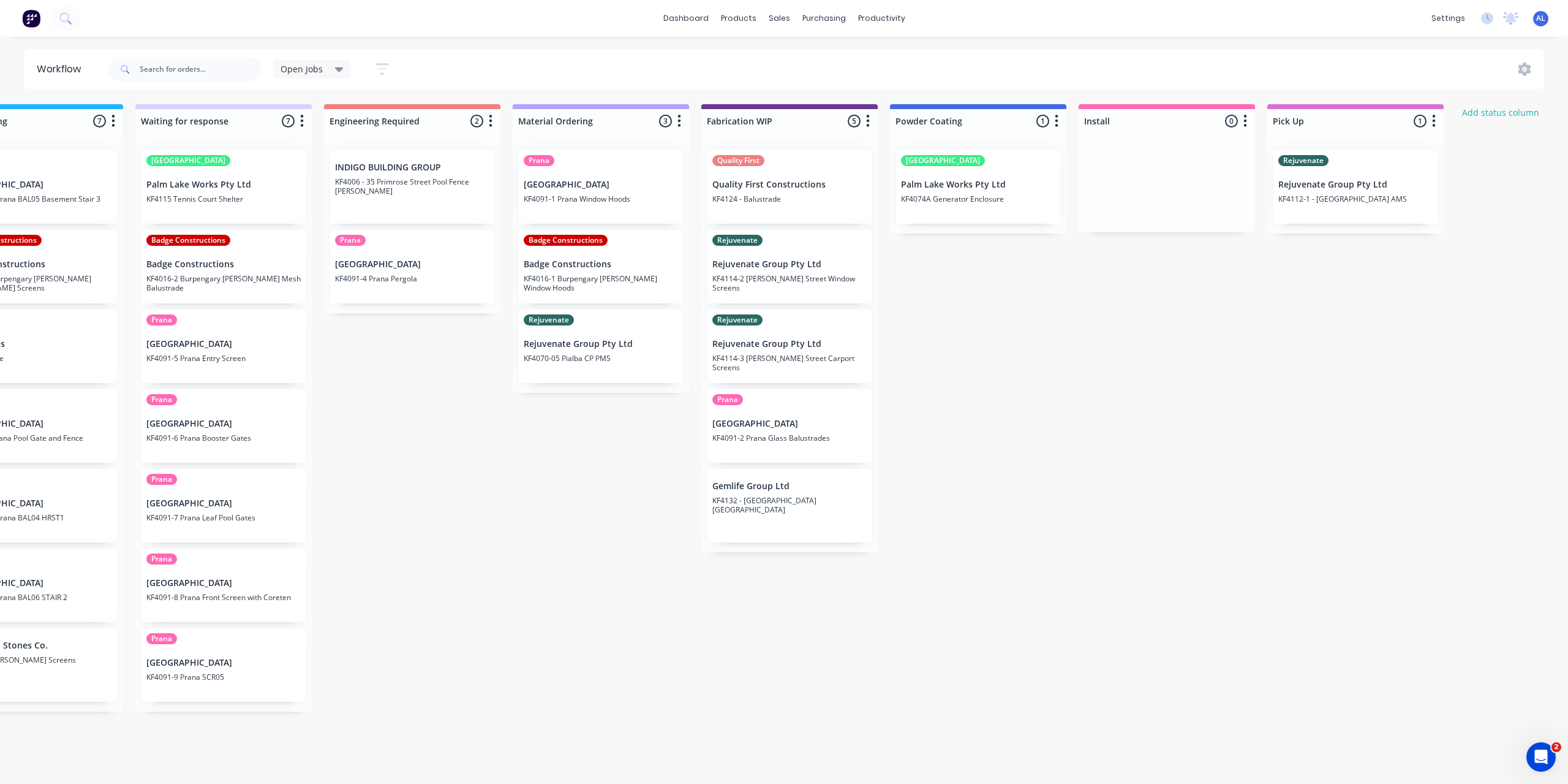
click at [495, 522] on div "Submitted 7 Status colour #273444 hex #273444 Save Cancel Summaries Total order…" at bounding box center [810, 408] width 2931 height 607
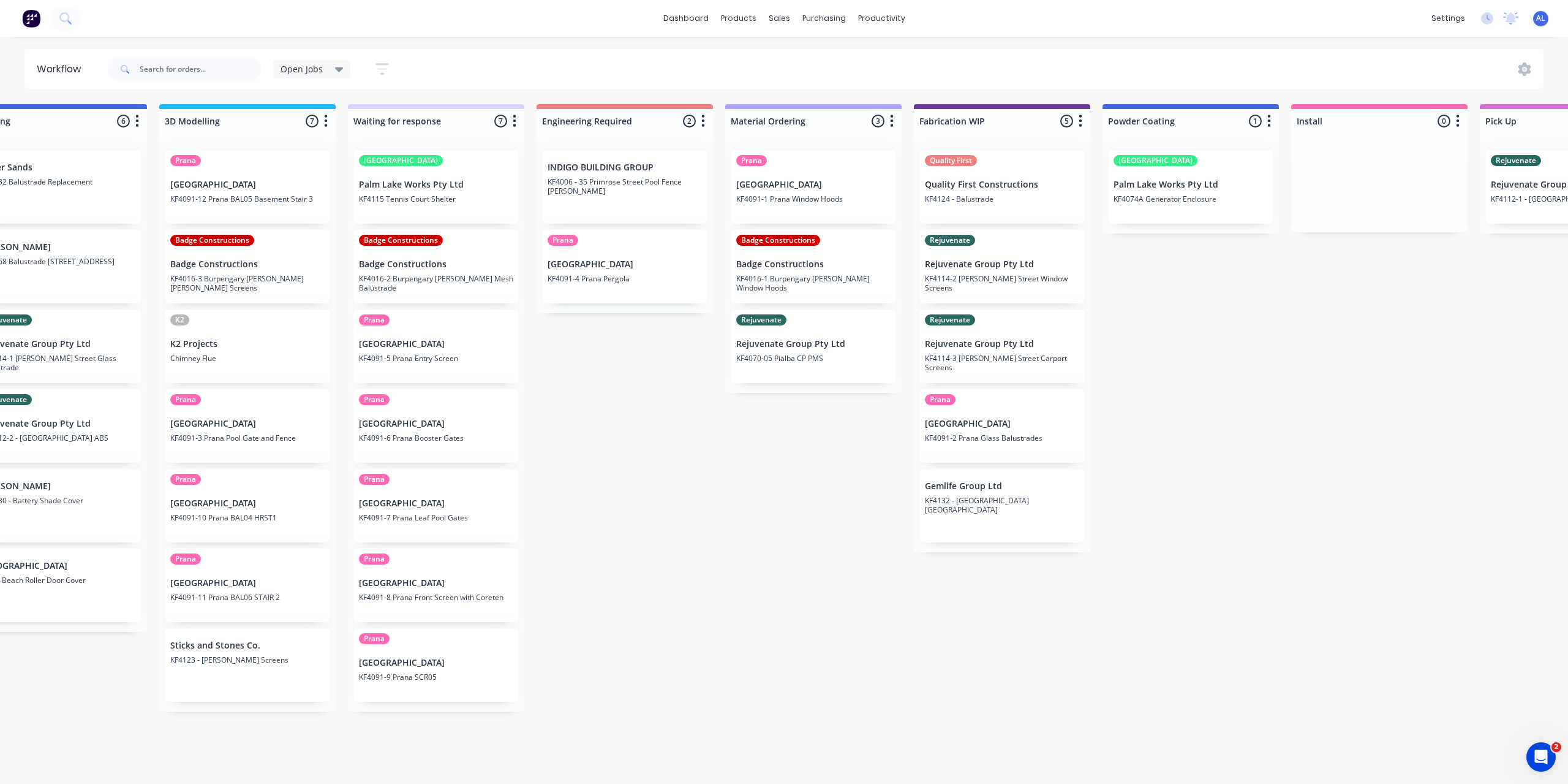
scroll to position [0, 437]
drag, startPoint x: 503, startPoint y: 778, endPoint x: 599, endPoint y: 791, distance: 96.9
click at [599, 710] on html "dashboard products sales purchasing productivity dashboard products Product Cat…" at bounding box center [346, 355] width 1568 height 710
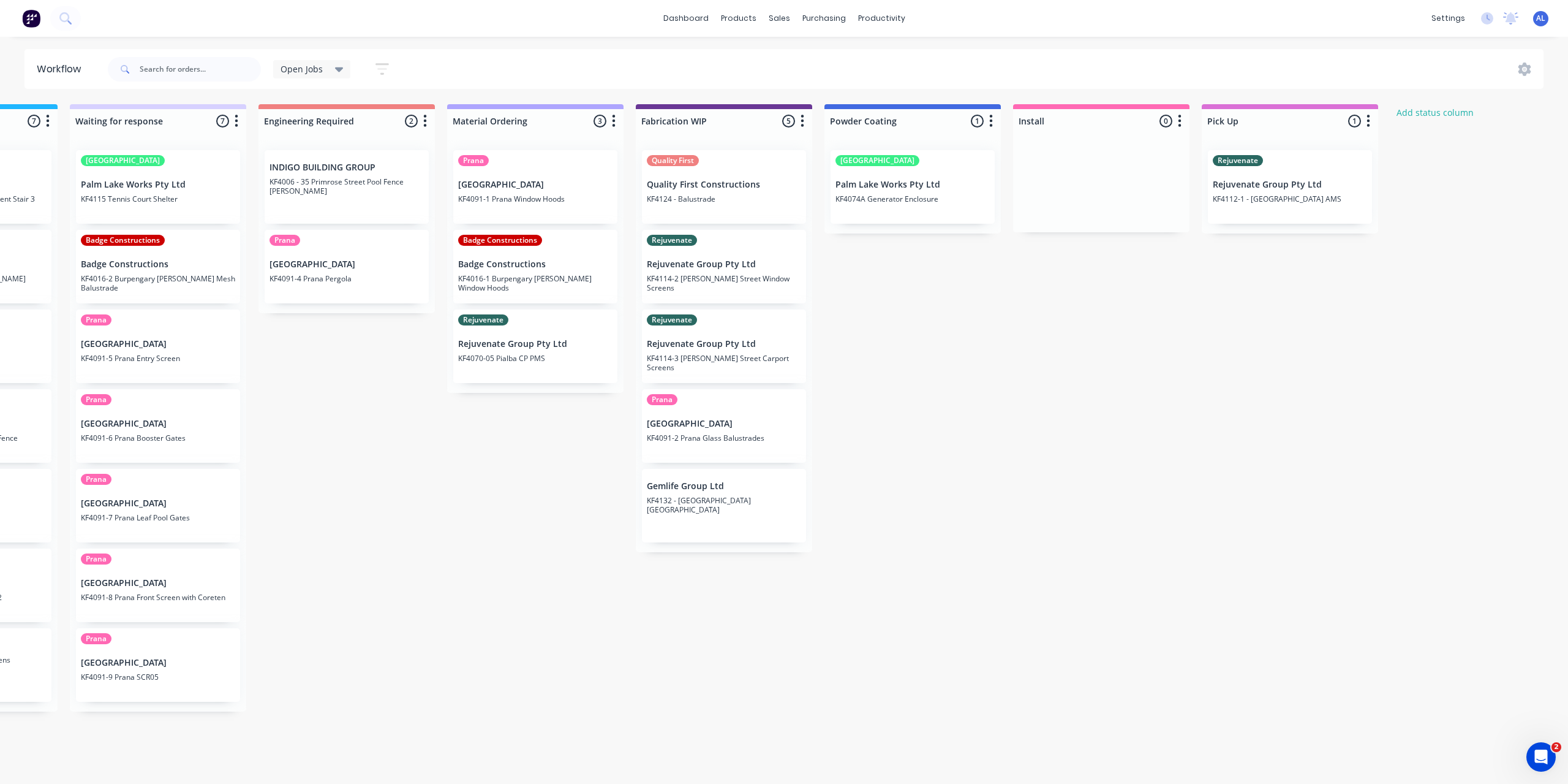
scroll to position [0, 567]
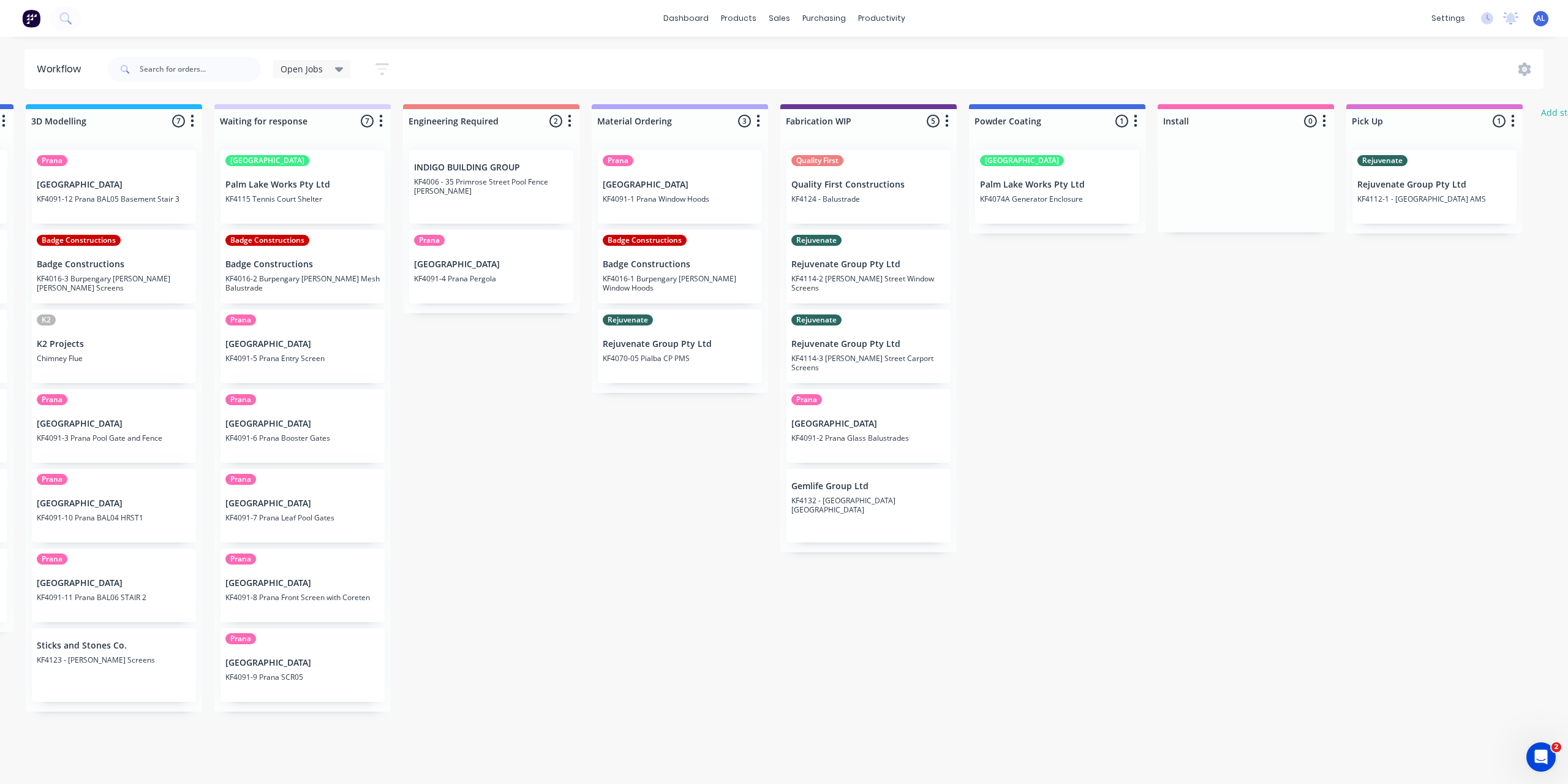
click at [599, 570] on div "Submitted 7 Status colour #273444 hex #273444 Save Cancel Summaries Total order…" at bounding box center [889, 408] width 2931 height 607
